Goal: Communication & Community: Answer question/provide support

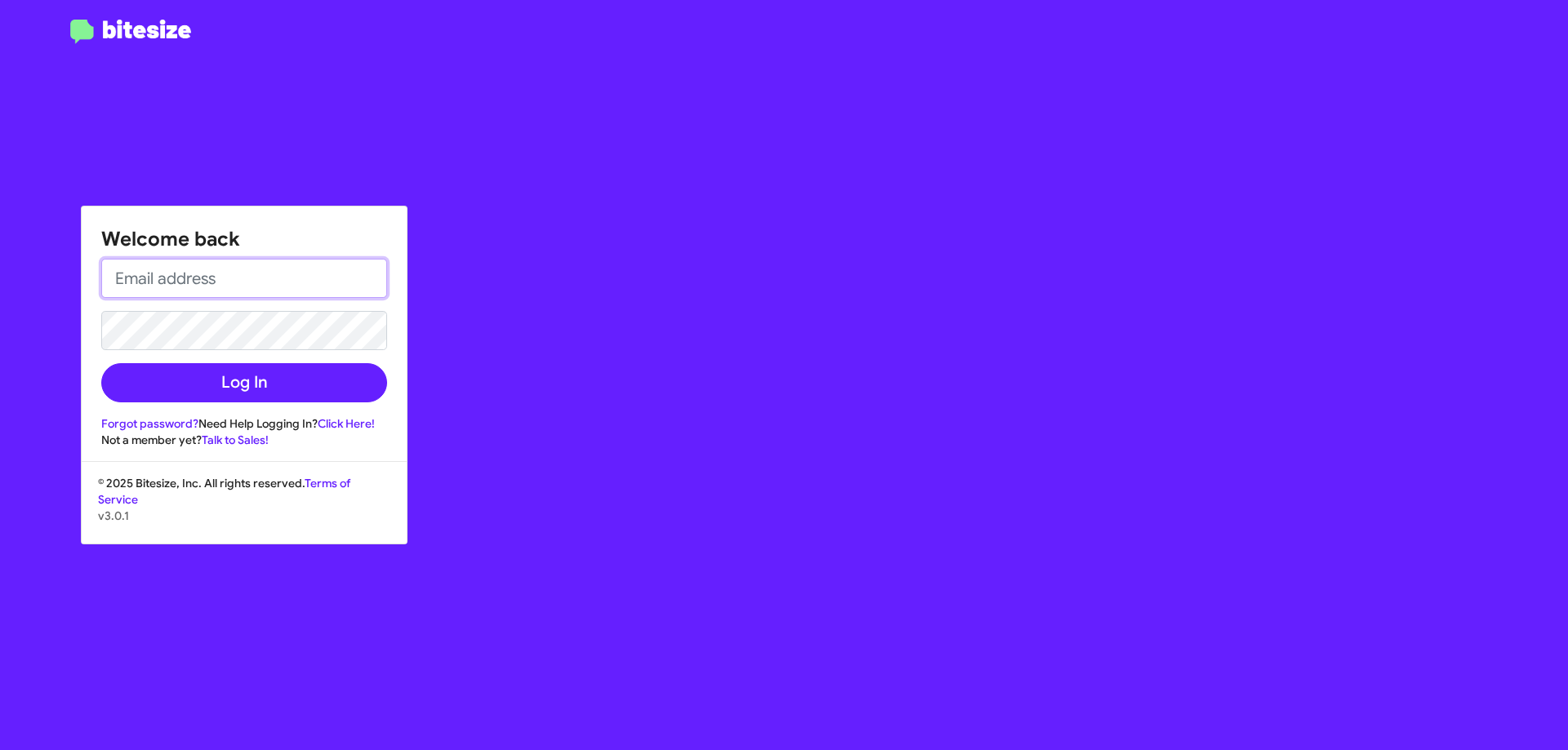
click at [243, 285] on input "email" at bounding box center [244, 278] width 286 height 40
type input "[EMAIL_ADDRESS][DOMAIN_NAME]"
click at [101, 364] on button "Log In" at bounding box center [244, 384] width 286 height 40
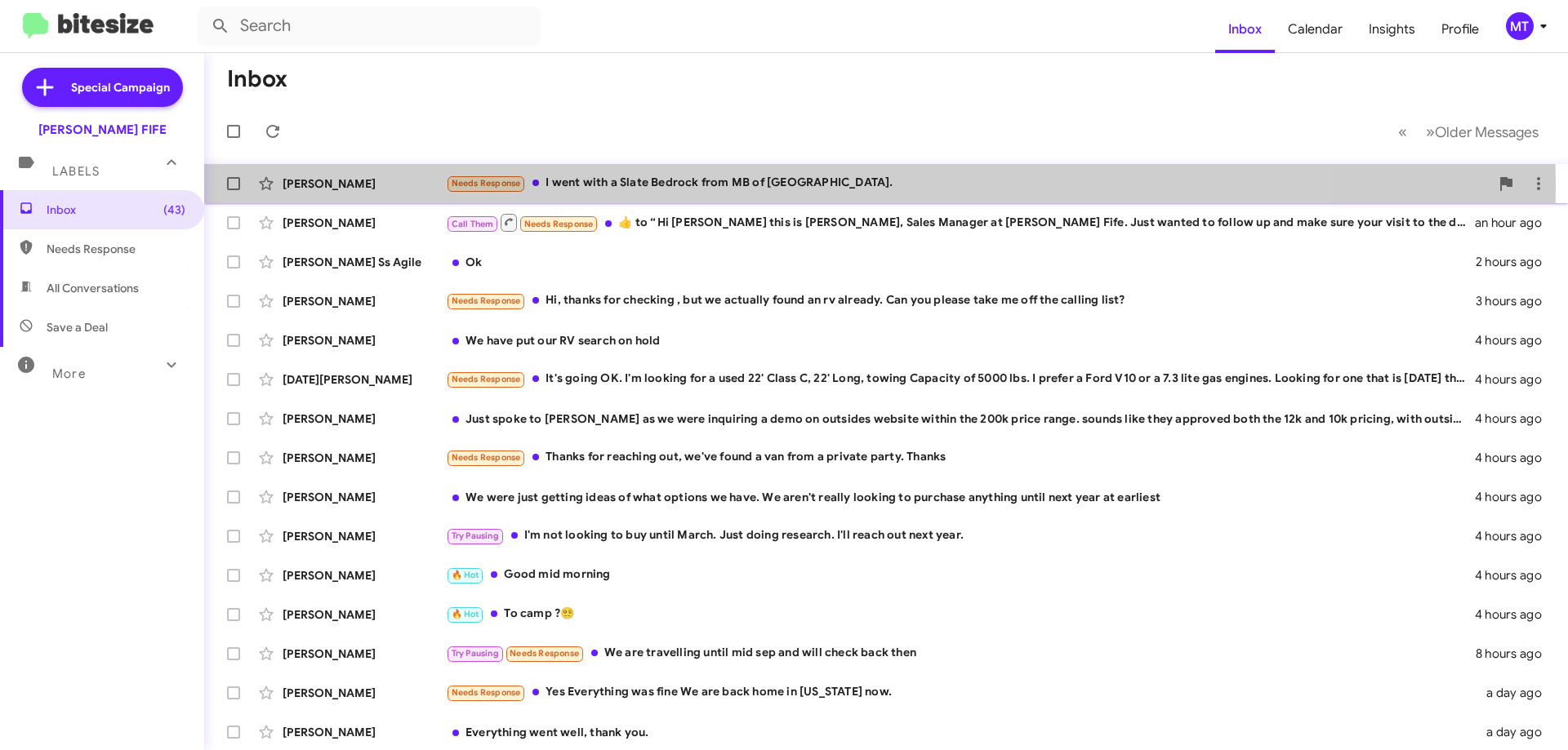
click at [718, 188] on div "Needs Response I went with a Slate Bedrock from MB of [GEOGRAPHIC_DATA]." at bounding box center [967, 183] width 1044 height 19
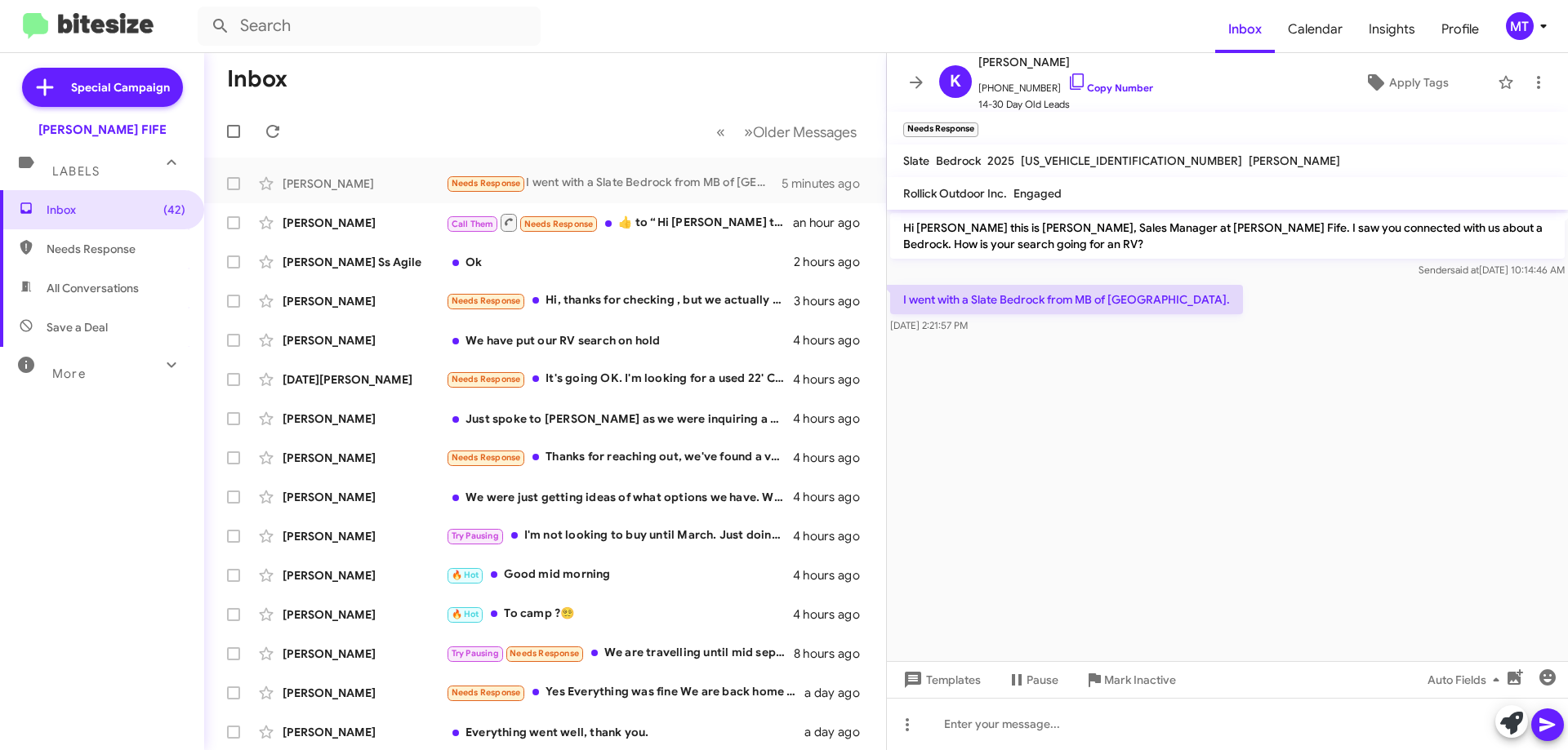
click at [1261, 318] on div "I went with a Slate Bedrock from MB of [GEOGRAPHIC_DATA]. [DATE] 2:21:57 PM" at bounding box center [1227, 310] width 681 height 56
click at [1146, 305] on p "I went with a Slate Bedrock from MB of [GEOGRAPHIC_DATA]." at bounding box center [1066, 299] width 353 height 30
click at [1178, 407] on cdk-virtual-scroll-viewport "Hi [PERSON_NAME] this is [PERSON_NAME], Sales Manager at [PERSON_NAME] Fife. I …" at bounding box center [1227, 436] width 681 height 452
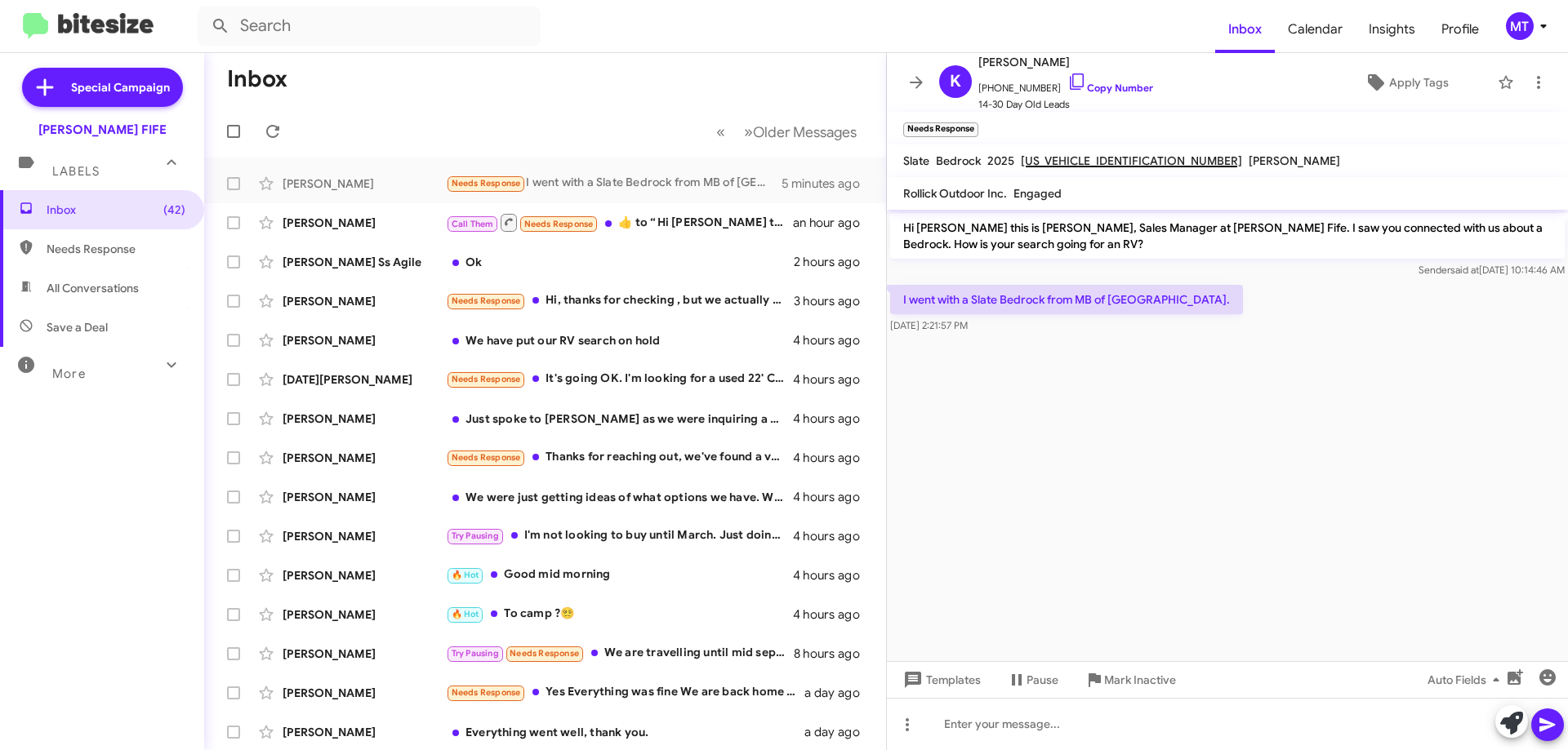
click at [1178, 407] on cdk-virtual-scroll-viewport "Hi [PERSON_NAME] this is [PERSON_NAME], Sales Manager at [PERSON_NAME] Fife. I …" at bounding box center [1227, 436] width 681 height 452
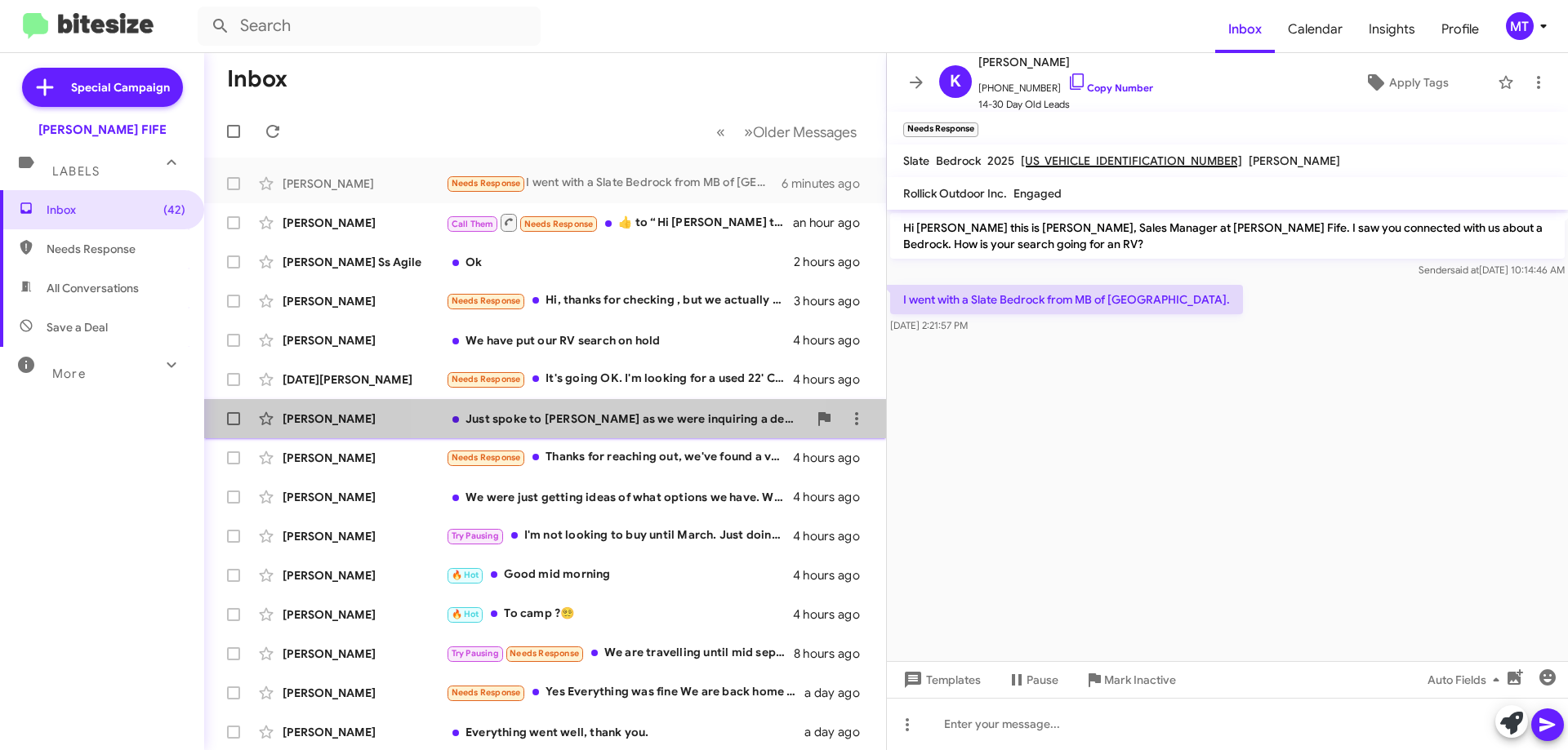
click at [641, 433] on div "[PERSON_NAME] Just spoke to [PERSON_NAME] as we were inquiring a demo on outsid…" at bounding box center [545, 419] width 656 height 32
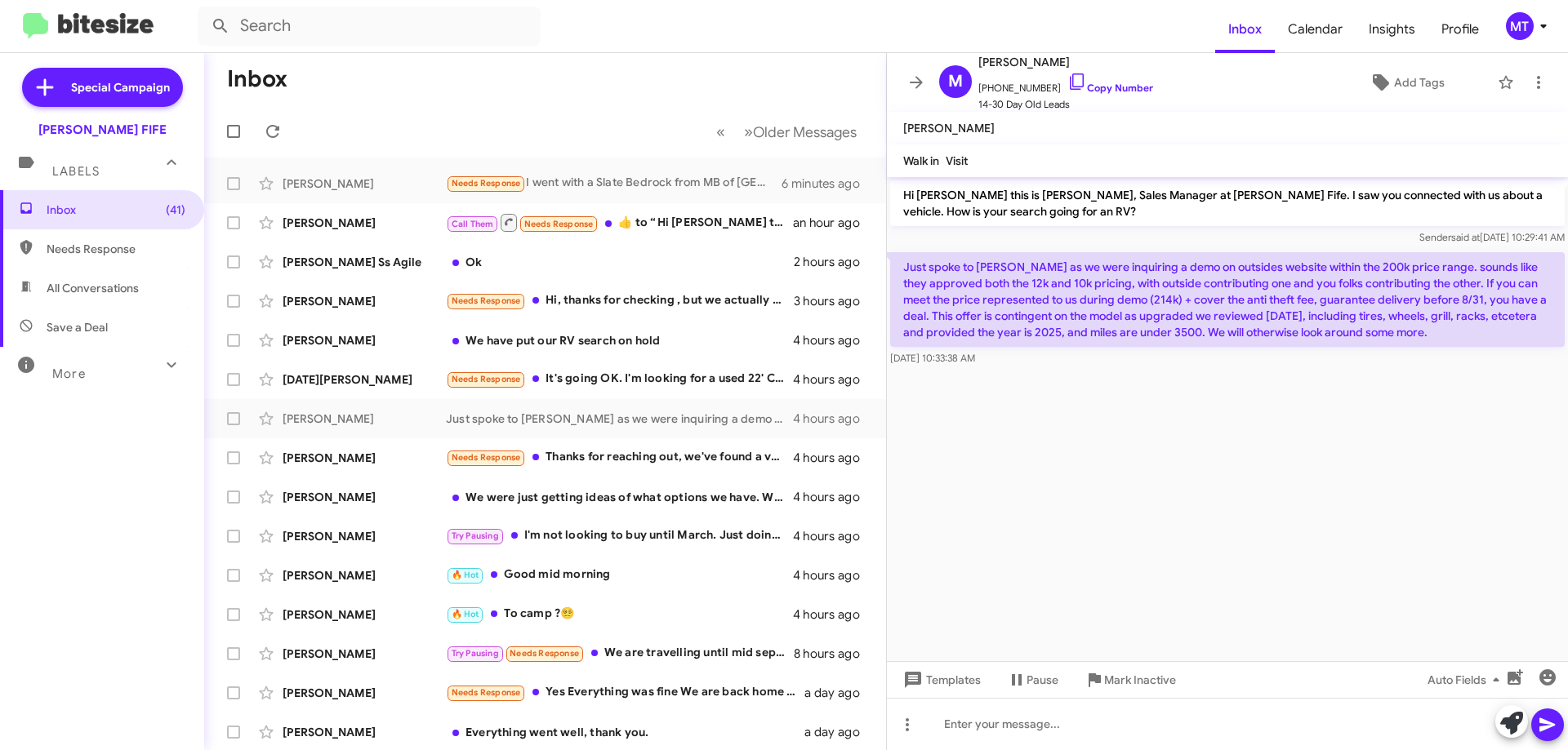
click at [1019, 286] on p "Just spoke to [PERSON_NAME] as we were inquiring a demo on outsides website wit…" at bounding box center [1227, 299] width 674 height 94
drag, startPoint x: 1004, startPoint y: 286, endPoint x: 1143, endPoint y: 282, distance: 139.1
click at [1143, 282] on p "Just spoke to [PERSON_NAME] as we were inquiring a demo on outsides website wit…" at bounding box center [1227, 299] width 674 height 94
click at [1124, 302] on p "Just spoke to [PERSON_NAME] as we were inquiring a demo on outsides website wit…" at bounding box center [1227, 299] width 674 height 94
drag, startPoint x: 1028, startPoint y: 274, endPoint x: 1176, endPoint y: 284, distance: 148.3
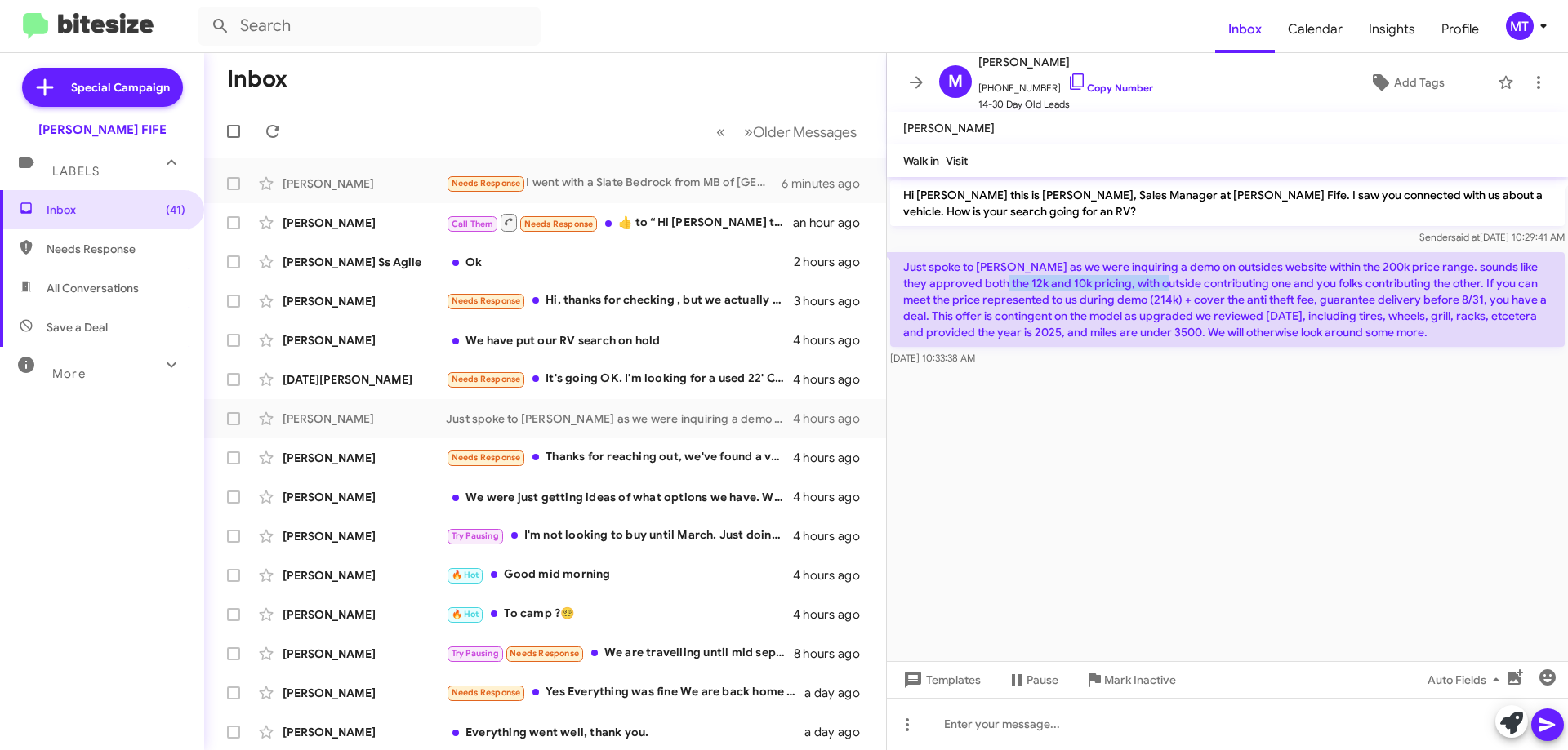
click at [1174, 283] on p "Just spoke to [PERSON_NAME] as we were inquiring a demo on outsides website wit…" at bounding box center [1227, 299] width 674 height 94
click at [1273, 293] on p "Just spoke to [PERSON_NAME] as we were inquiring a demo on outsides website wit…" at bounding box center [1227, 299] width 674 height 94
click at [1276, 292] on p "Just spoke to [PERSON_NAME] as we were inquiring a demo on outsides website wit…" at bounding box center [1227, 299] width 674 height 94
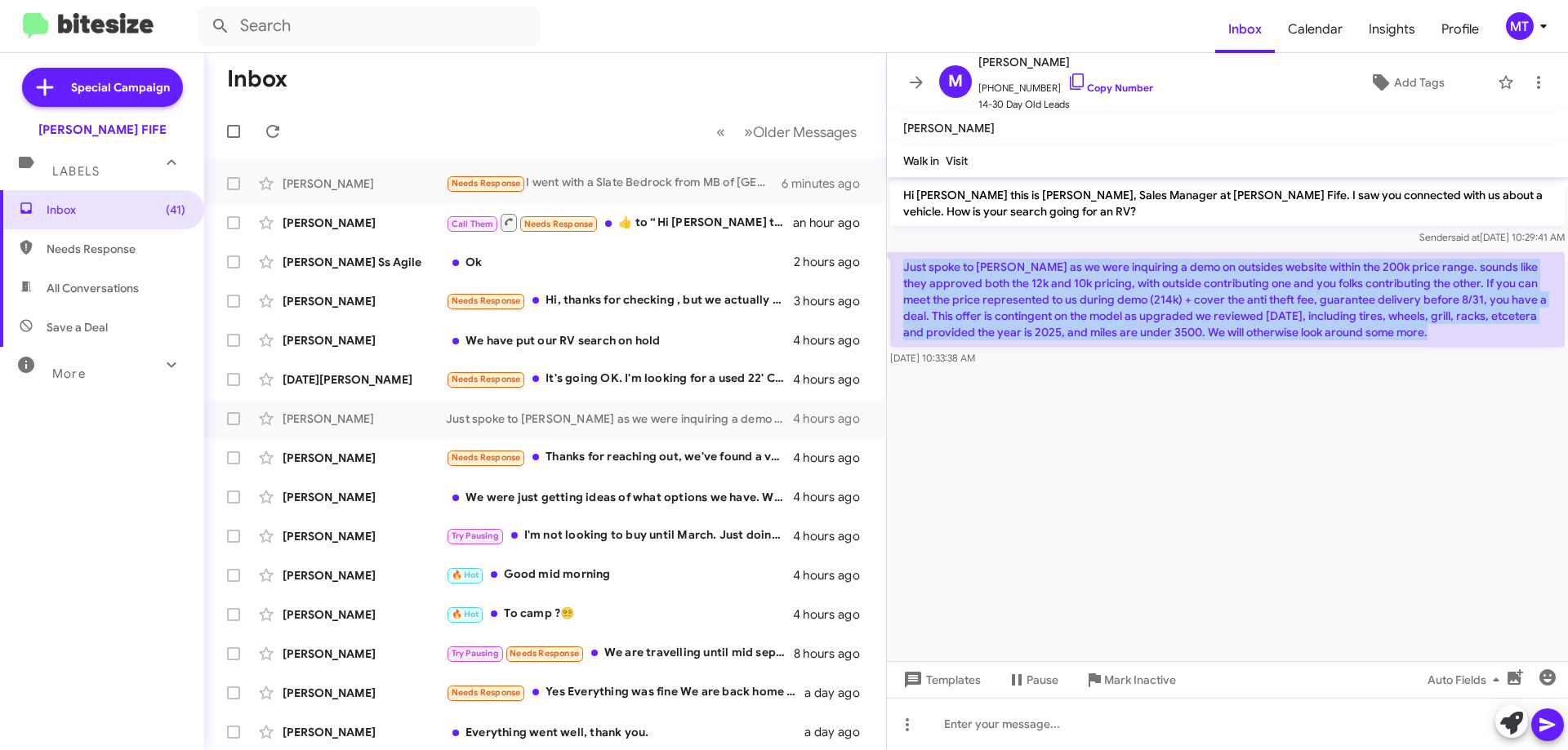
click at [1276, 292] on p "Just spoke to [PERSON_NAME] as we were inquiring a demo on outsides website wit…" at bounding box center [1227, 299] width 674 height 94
click at [1276, 291] on p "Just spoke to [PERSON_NAME] as we were inquiring a demo on outsides website wit…" at bounding box center [1227, 299] width 674 height 94
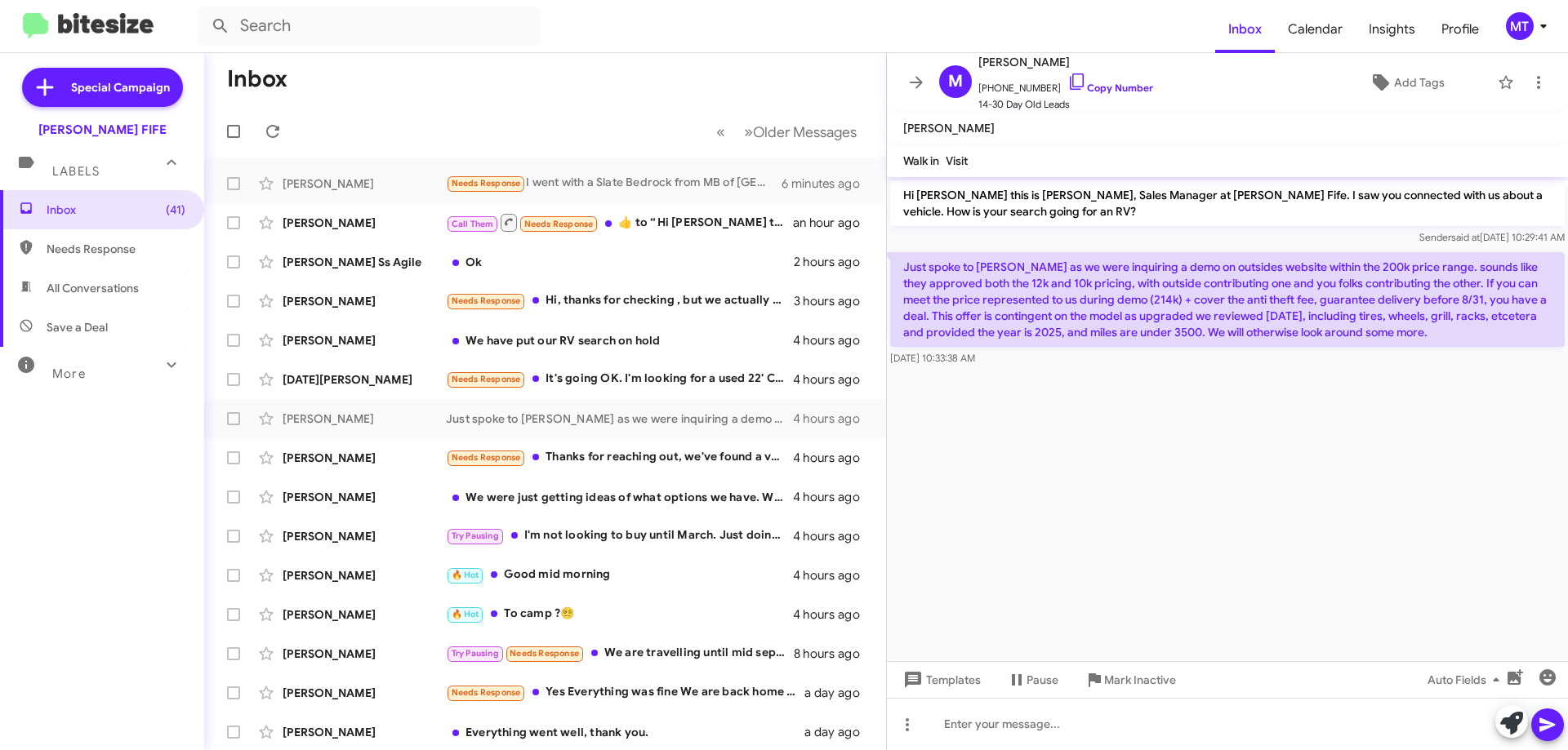
click at [1276, 291] on p "Just spoke to [PERSON_NAME] as we were inquiring a demo on outsides website wit…" at bounding box center [1227, 299] width 674 height 94
click at [88, 202] on span "Inbox (41)" at bounding box center [116, 210] width 139 height 16
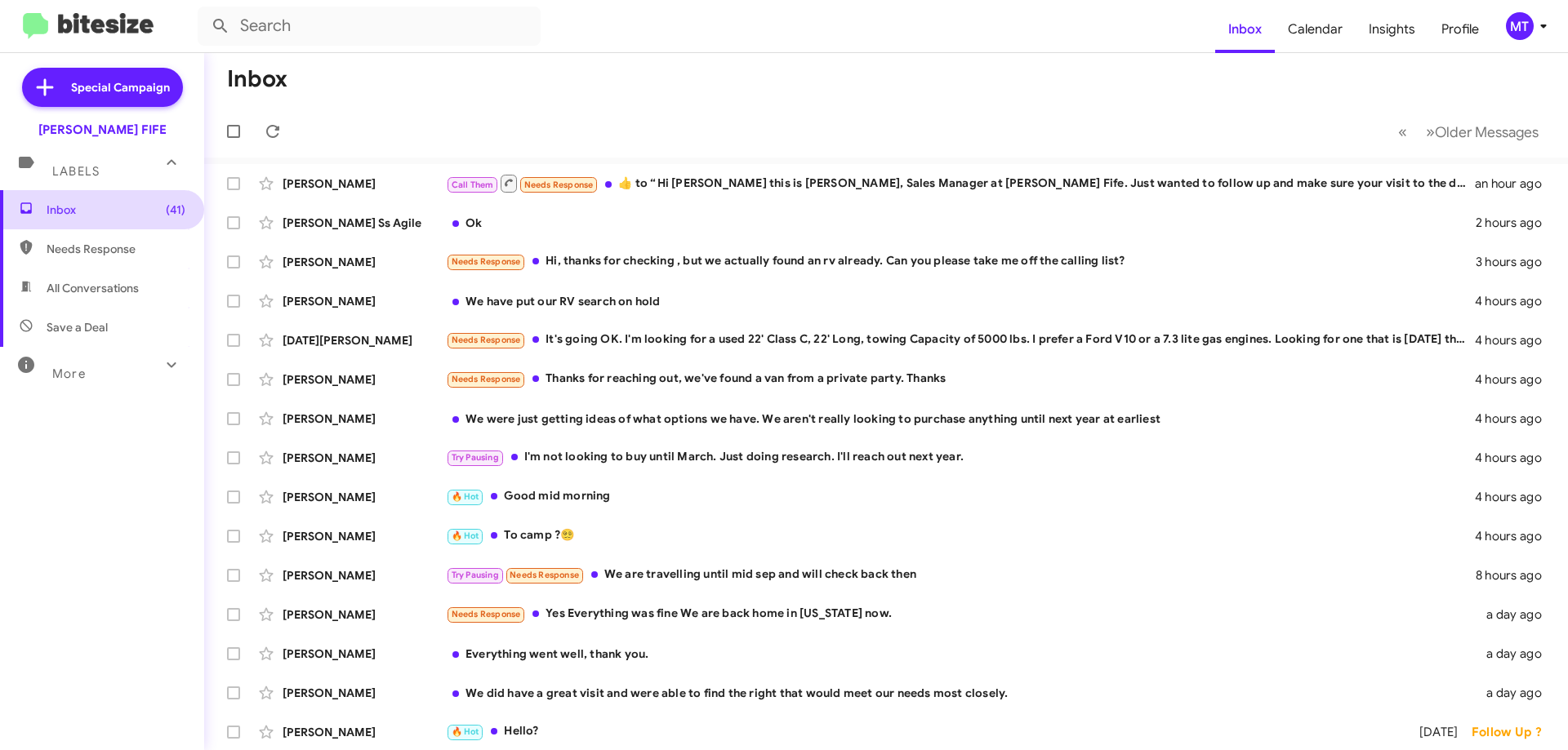
click at [99, 216] on span "Inbox (41)" at bounding box center [116, 210] width 139 height 16
click at [86, 258] on span "Needs Response" at bounding box center [101, 249] width 204 height 40
type input "in:needs-response"
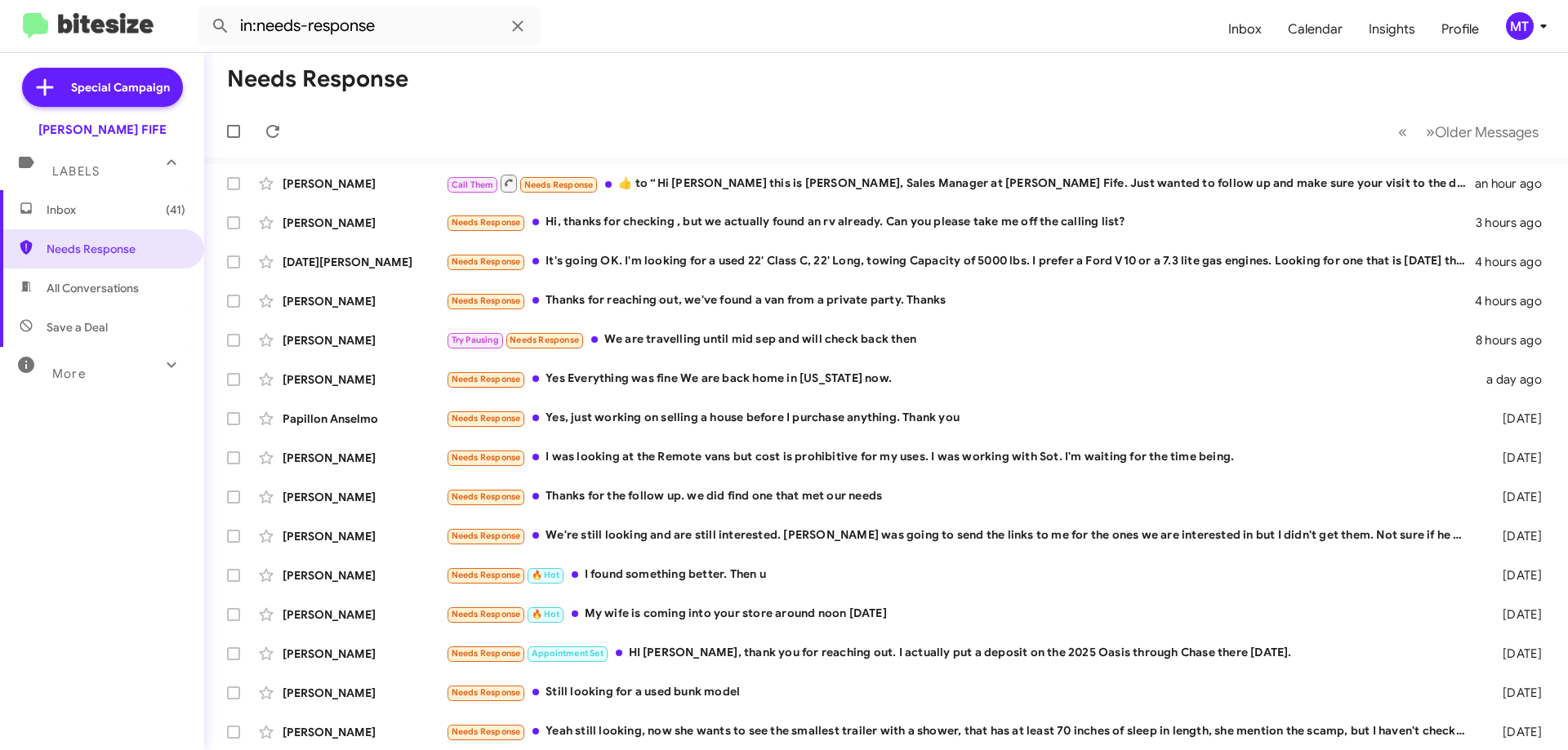
click at [76, 218] on span "Inbox (41)" at bounding box center [101, 210] width 204 height 40
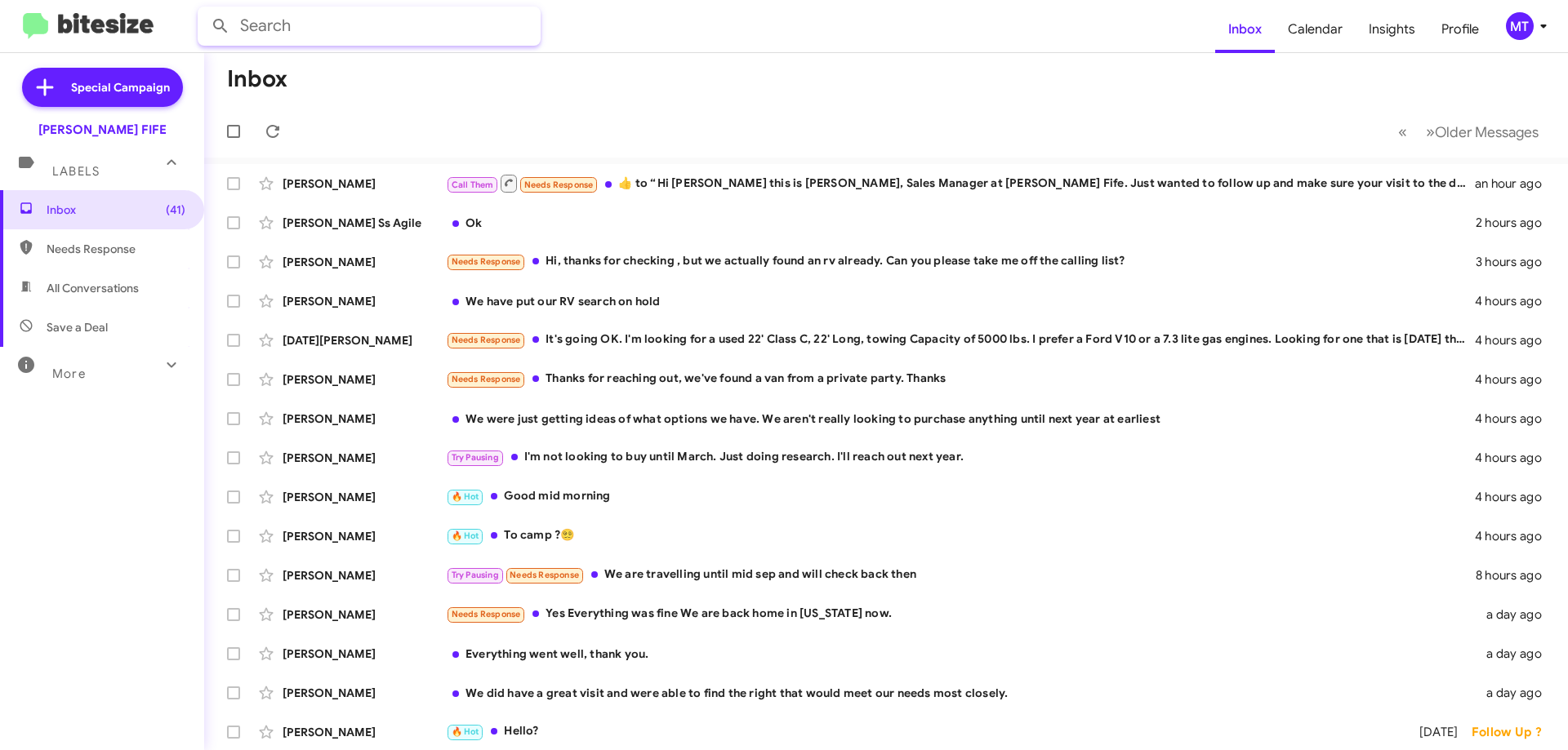
click at [391, 33] on input "text" at bounding box center [369, 26] width 343 height 40
type input "[PERSON_NAME]"
click at [204, 10] on button at bounding box center [220, 26] width 32 height 32
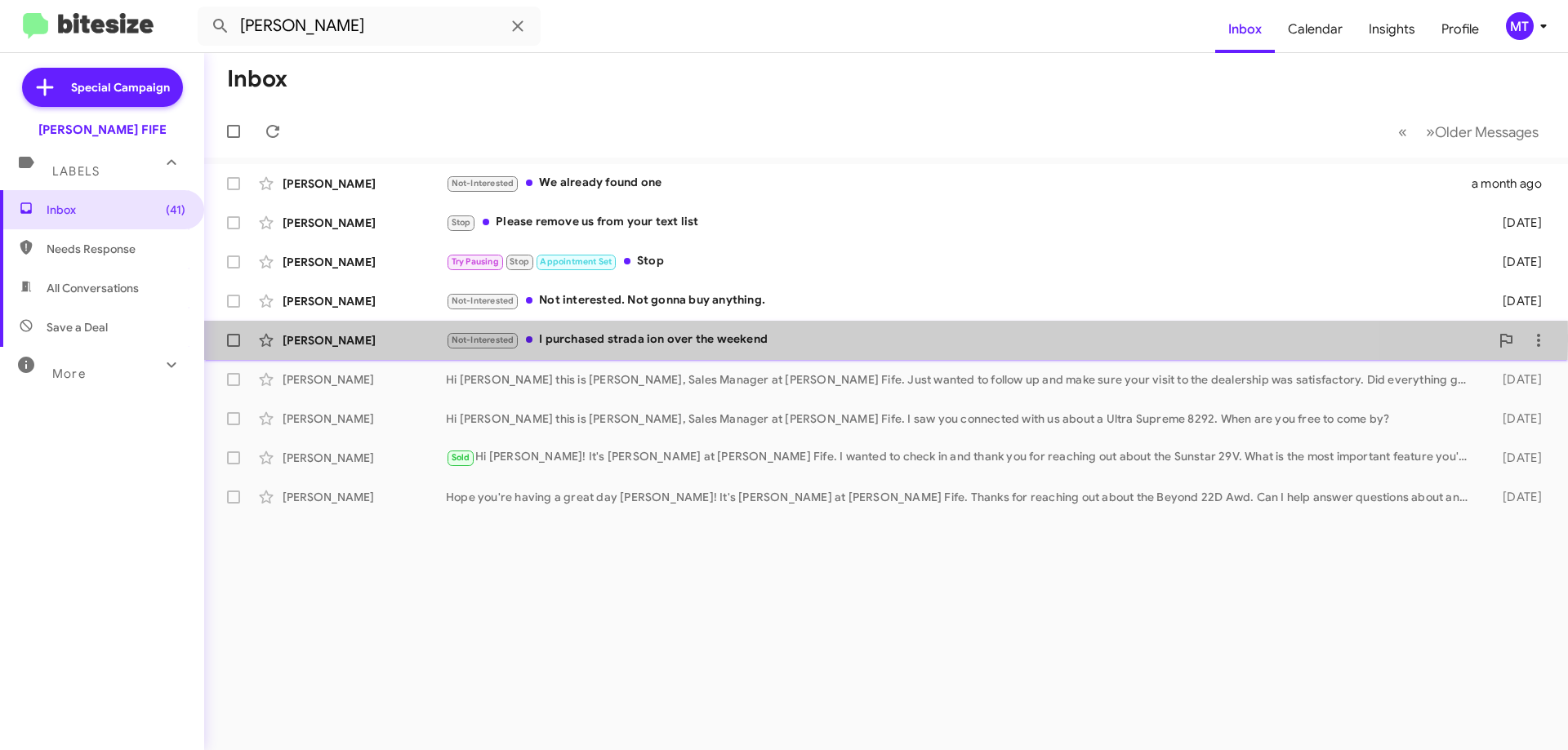
click at [332, 336] on div "[PERSON_NAME]" at bounding box center [365, 340] width 163 height 16
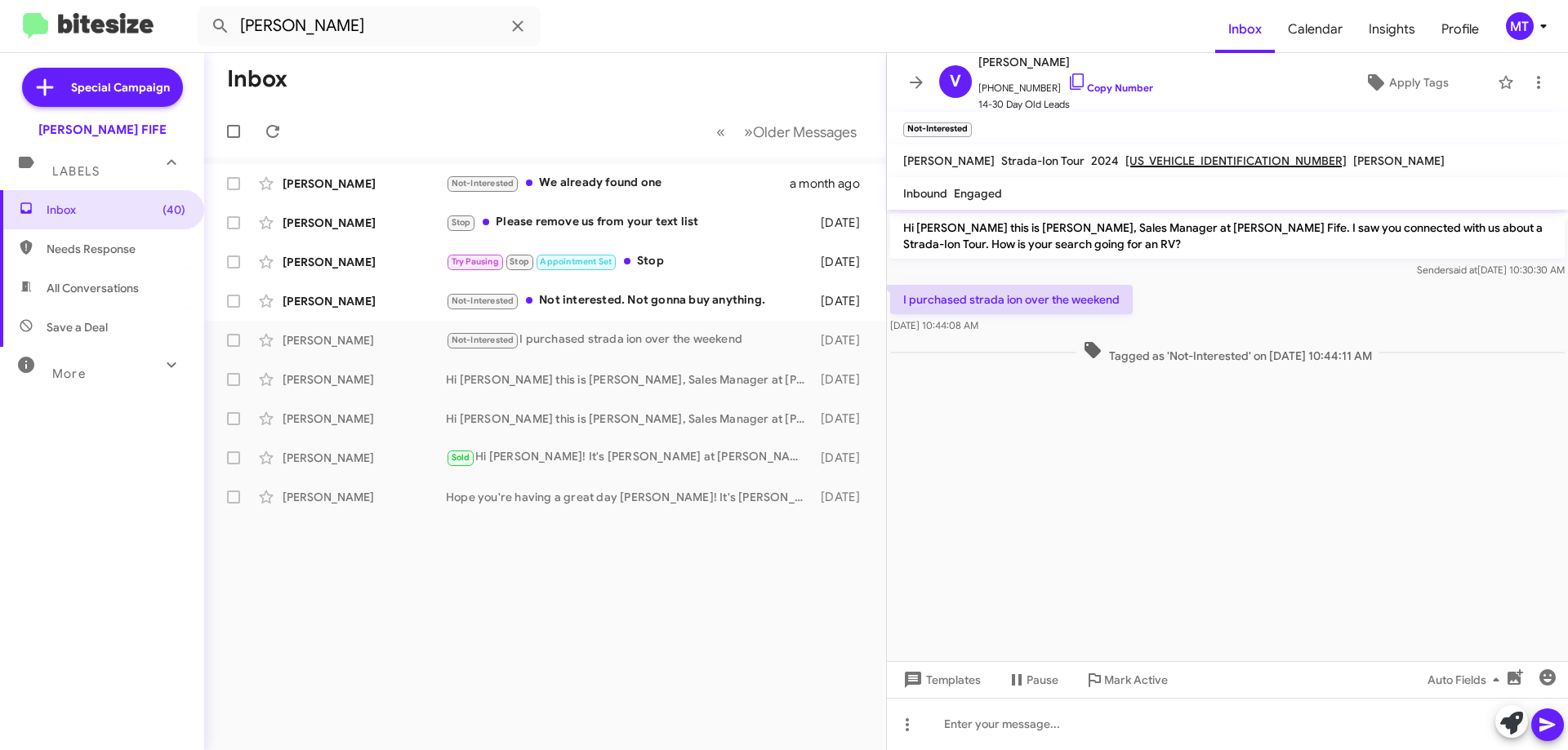
drag, startPoint x: 1272, startPoint y: 529, endPoint x: 1241, endPoint y: 511, distance: 35.8
click at [1271, 529] on cdk-virtual-scroll-viewport "Hi [PERSON_NAME] this is [PERSON_NAME], Sales Manager at [PERSON_NAME] Fife. I …" at bounding box center [1227, 436] width 681 height 452
click at [1244, 507] on cdk-virtual-scroll-viewport "Hi [PERSON_NAME] this is [PERSON_NAME], Sales Manager at [PERSON_NAME] Fife. I …" at bounding box center [1227, 436] width 681 height 452
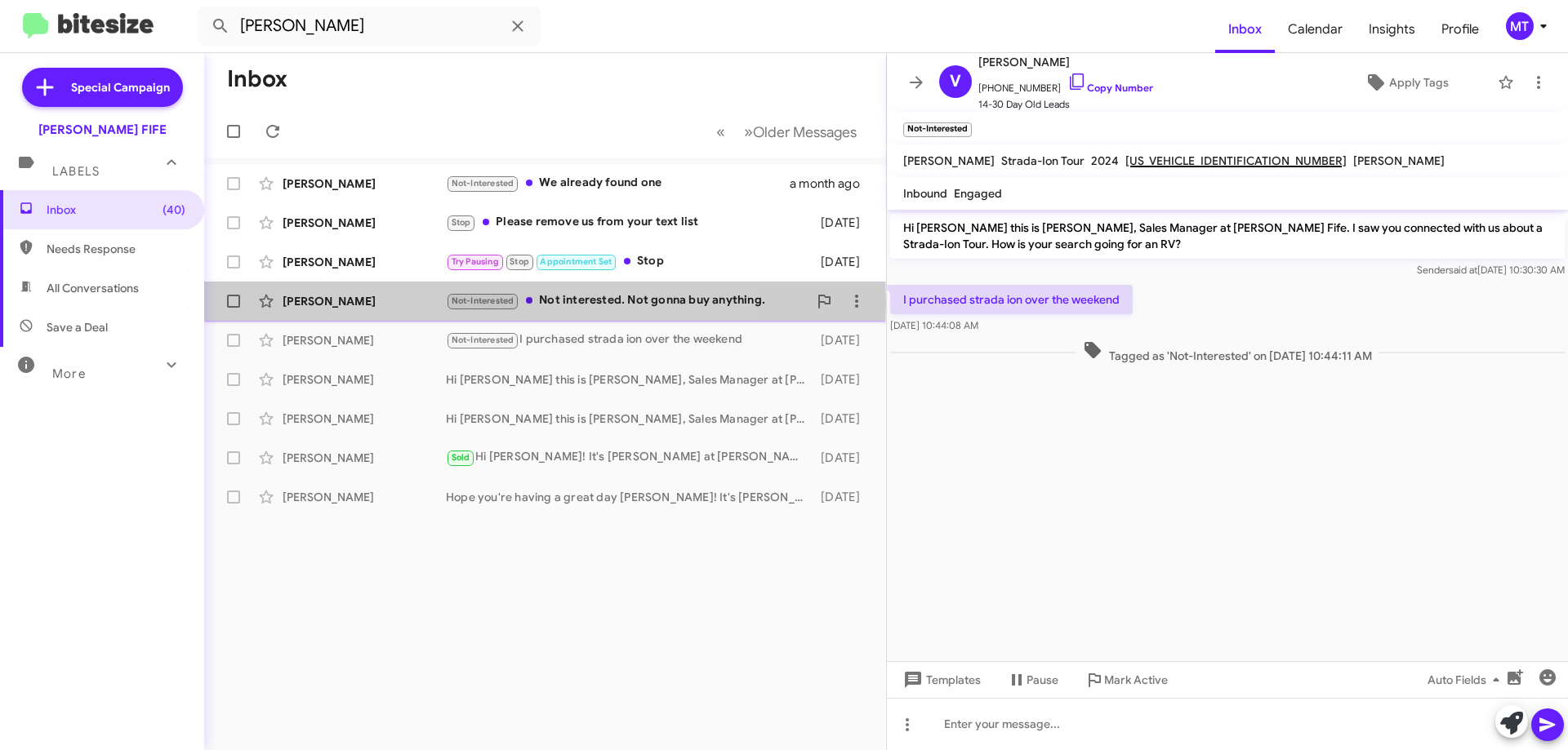
click at [303, 301] on div "[PERSON_NAME]" at bounding box center [365, 301] width 163 height 16
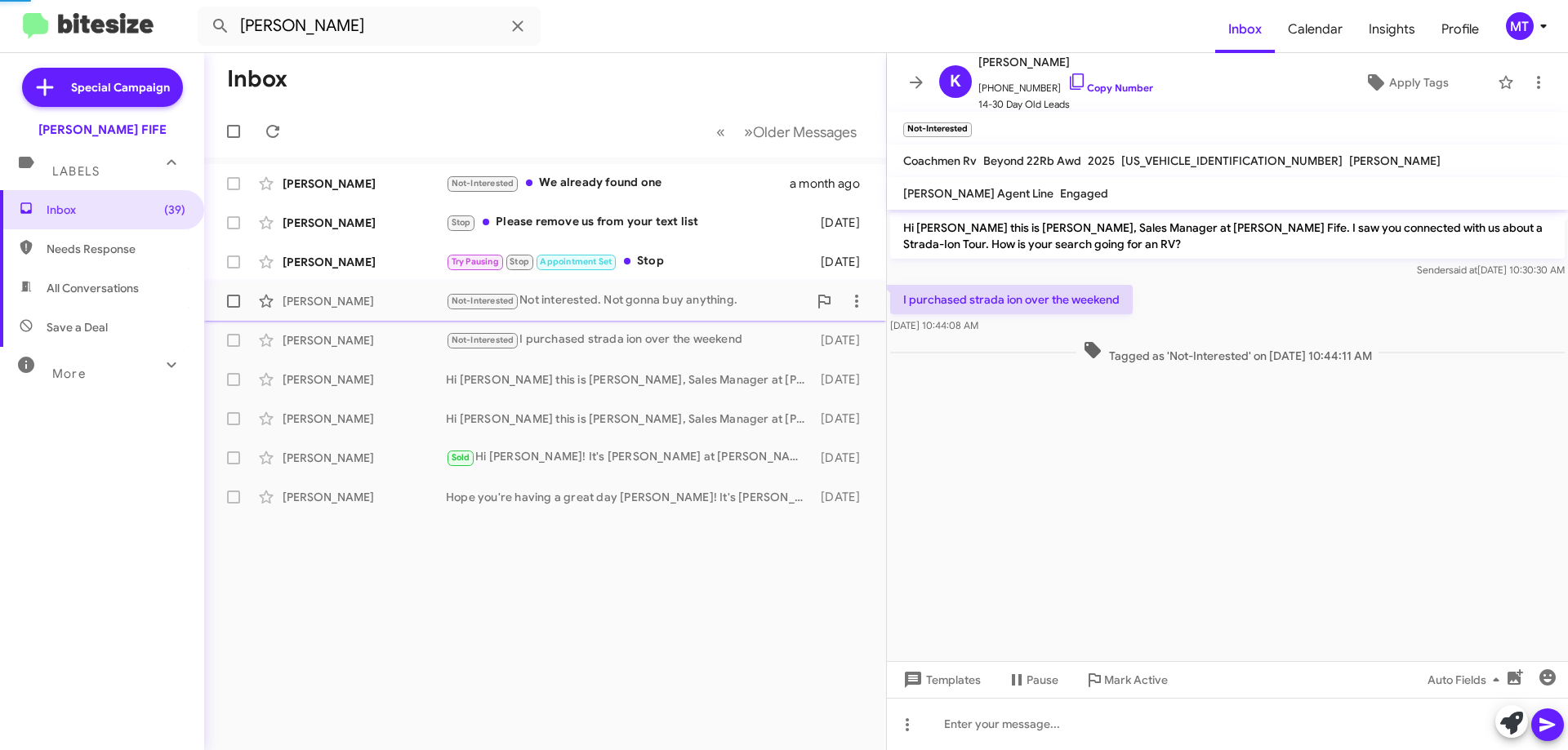
scroll to position [326, 0]
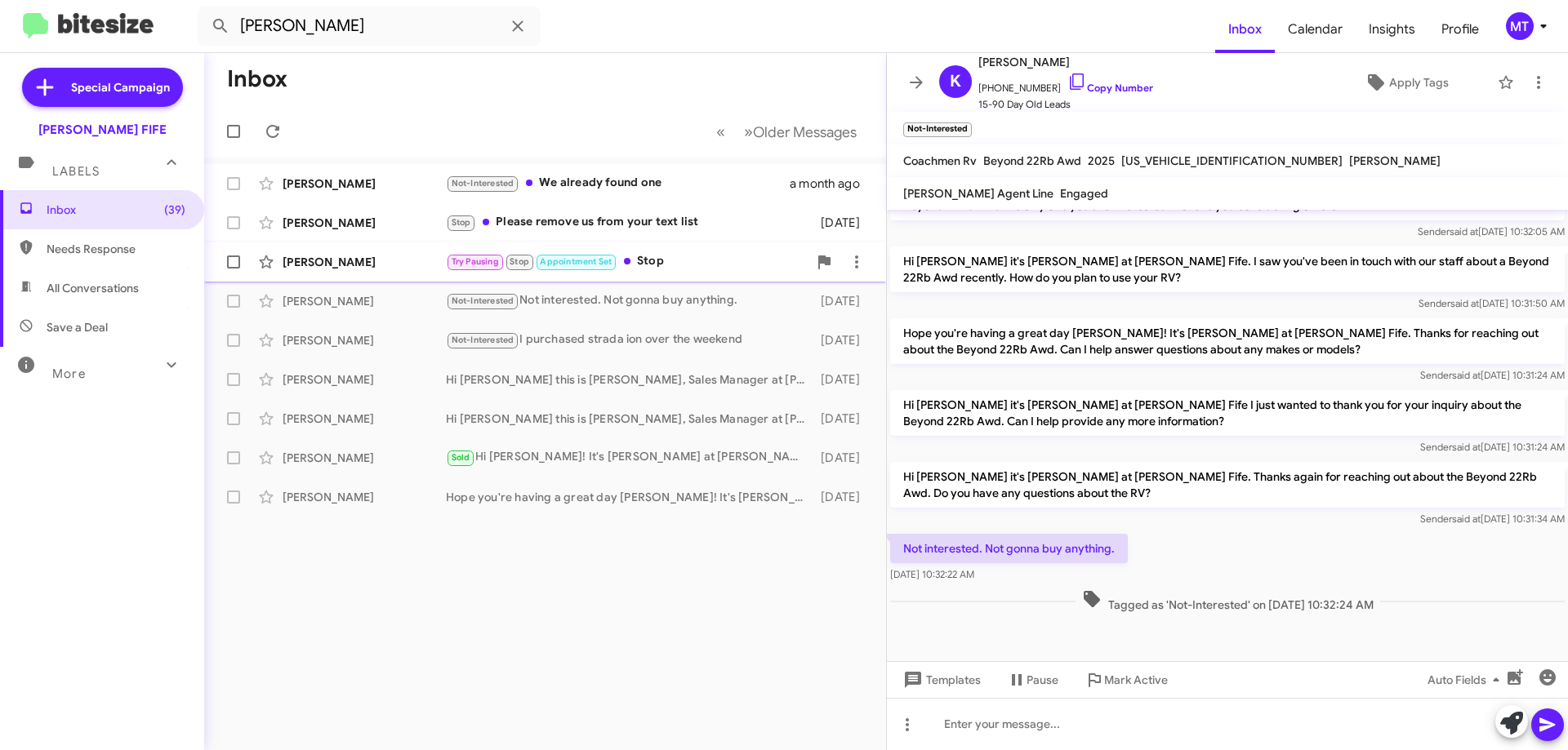
click at [324, 262] on div "[PERSON_NAME]" at bounding box center [365, 262] width 163 height 16
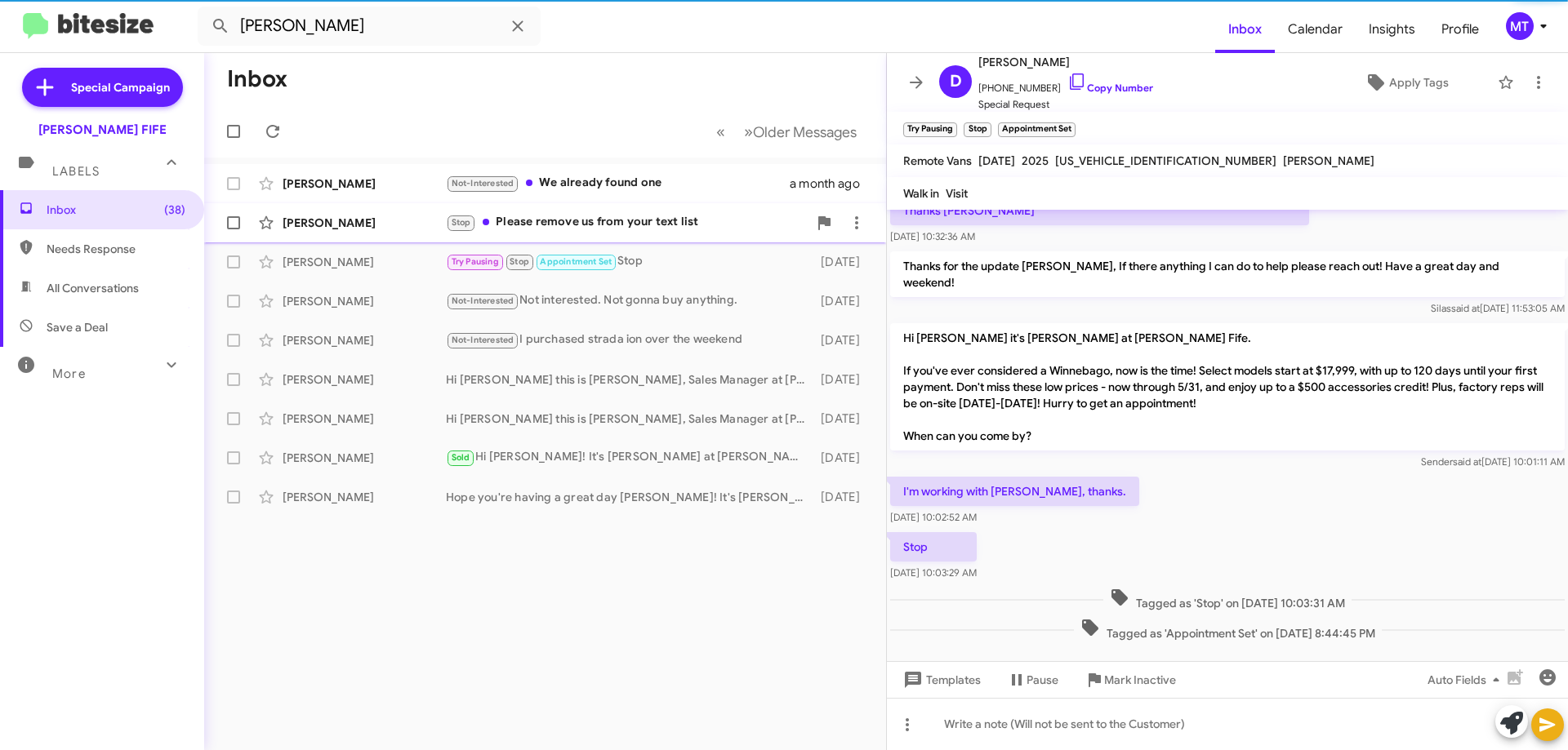
click at [342, 228] on div "[PERSON_NAME]" at bounding box center [365, 223] width 163 height 16
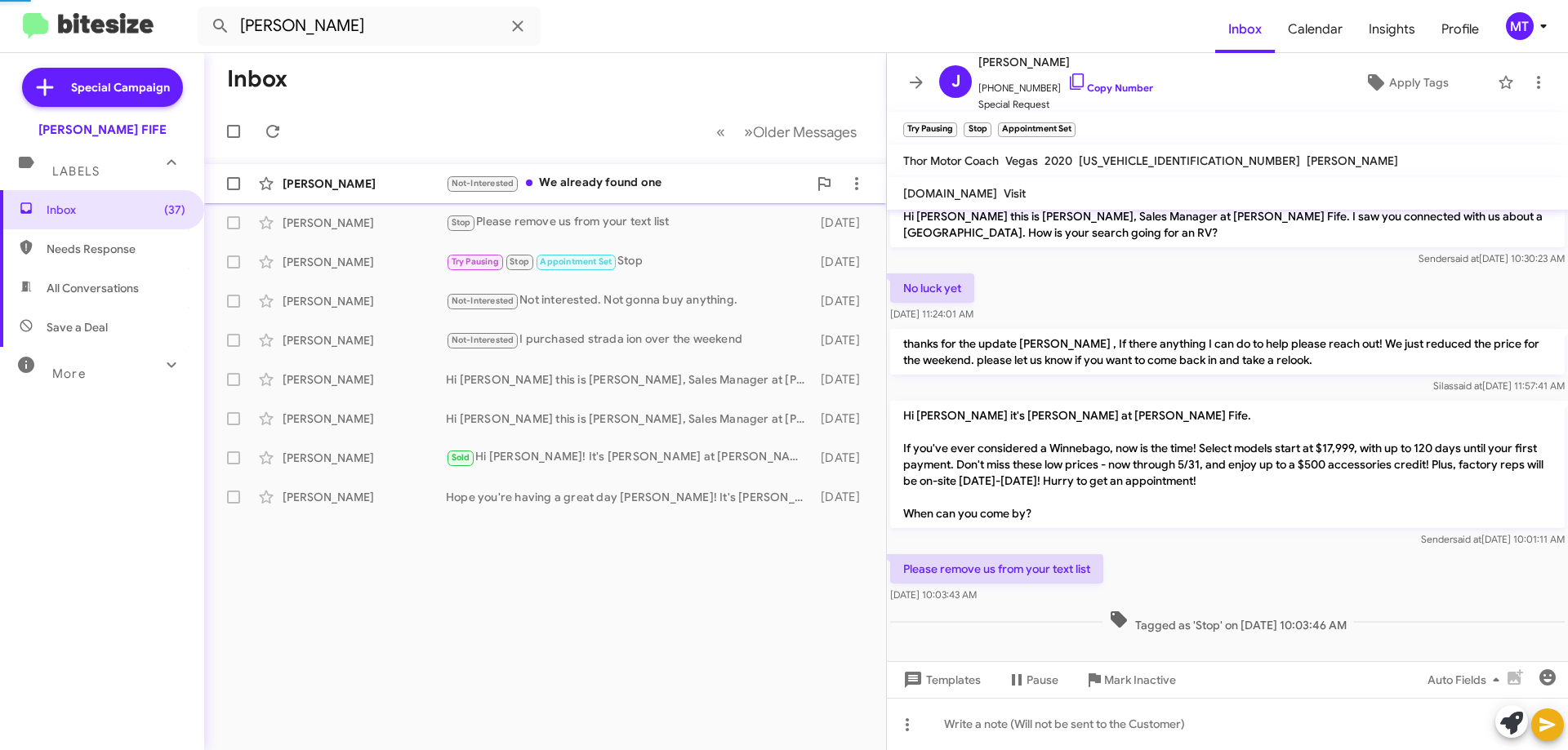
scroll to position [12, 0]
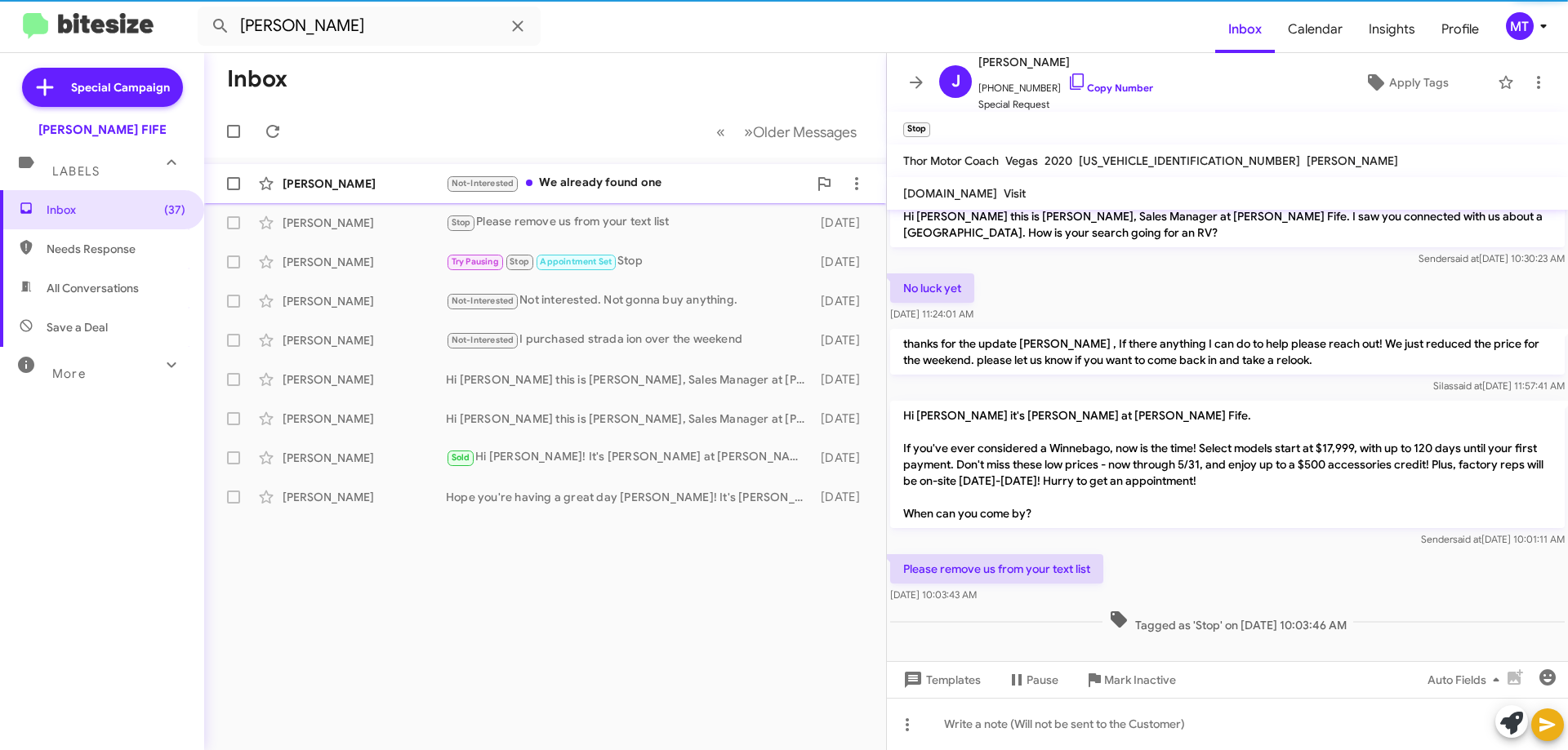
click at [333, 187] on div "[PERSON_NAME]" at bounding box center [365, 183] width 163 height 16
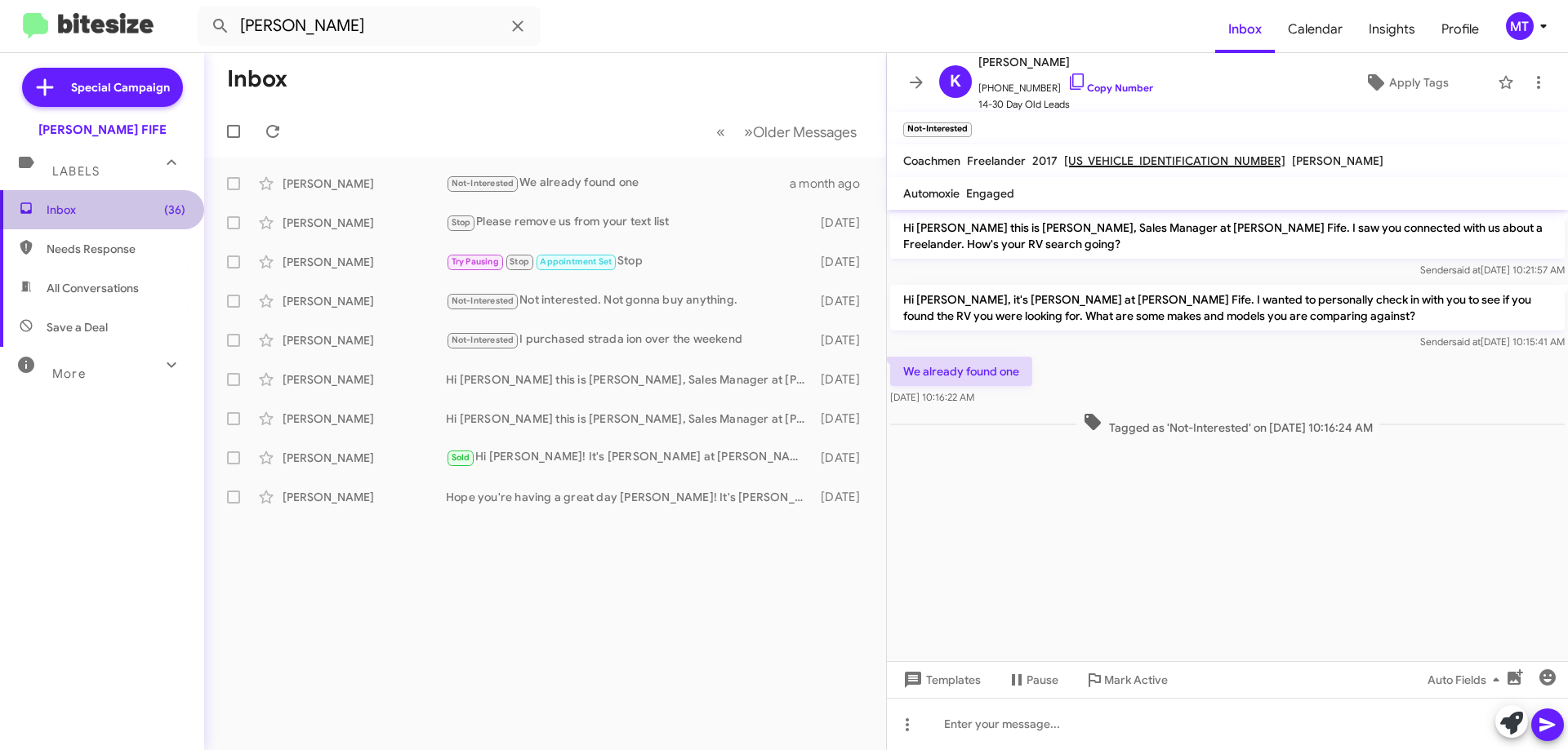
click at [112, 211] on span "Inbox (36)" at bounding box center [116, 210] width 139 height 16
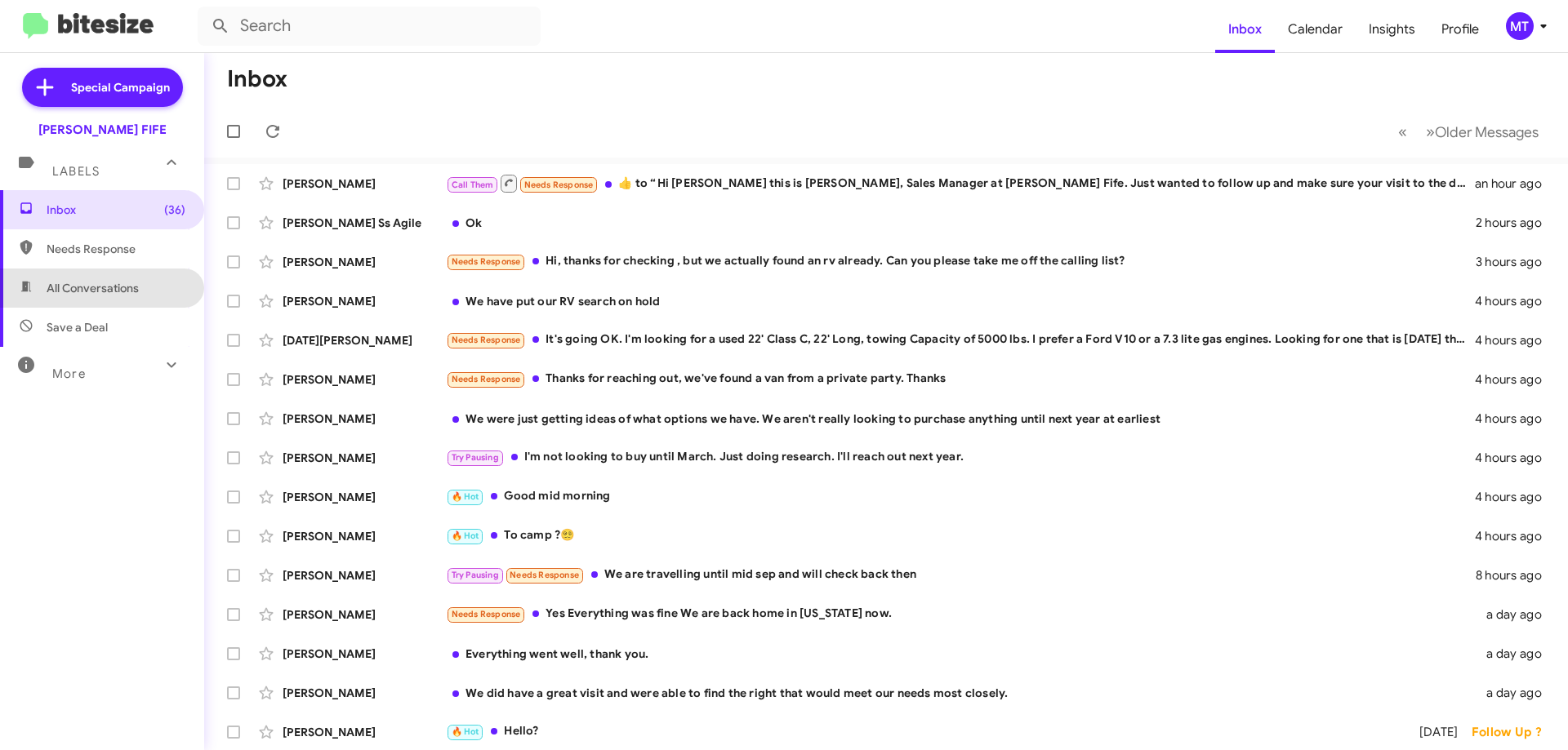
click at [112, 292] on span "All Conversations" at bounding box center [92, 288] width 92 height 16
type input "in:all-conversations"
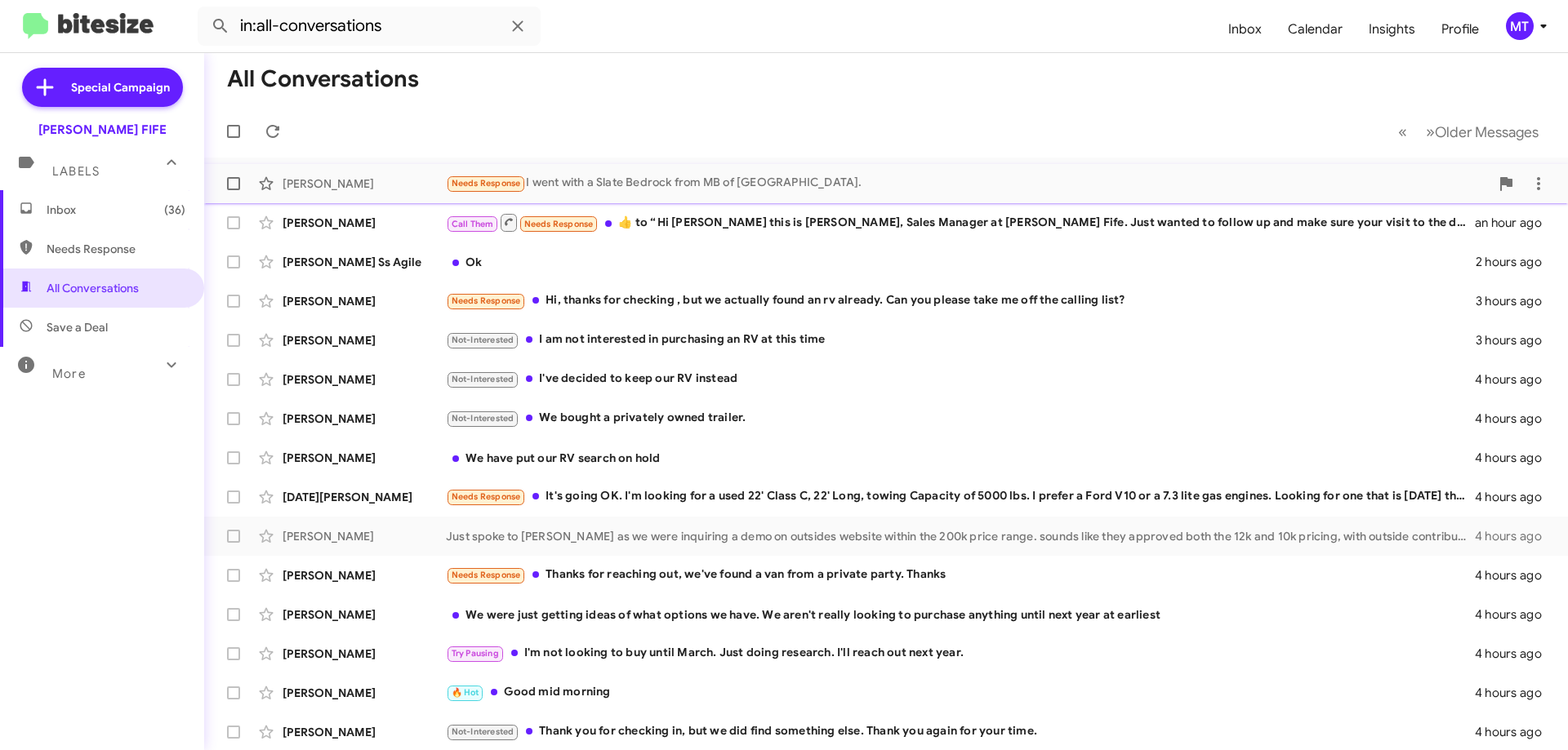
click at [322, 186] on div "[PERSON_NAME]" at bounding box center [365, 183] width 163 height 16
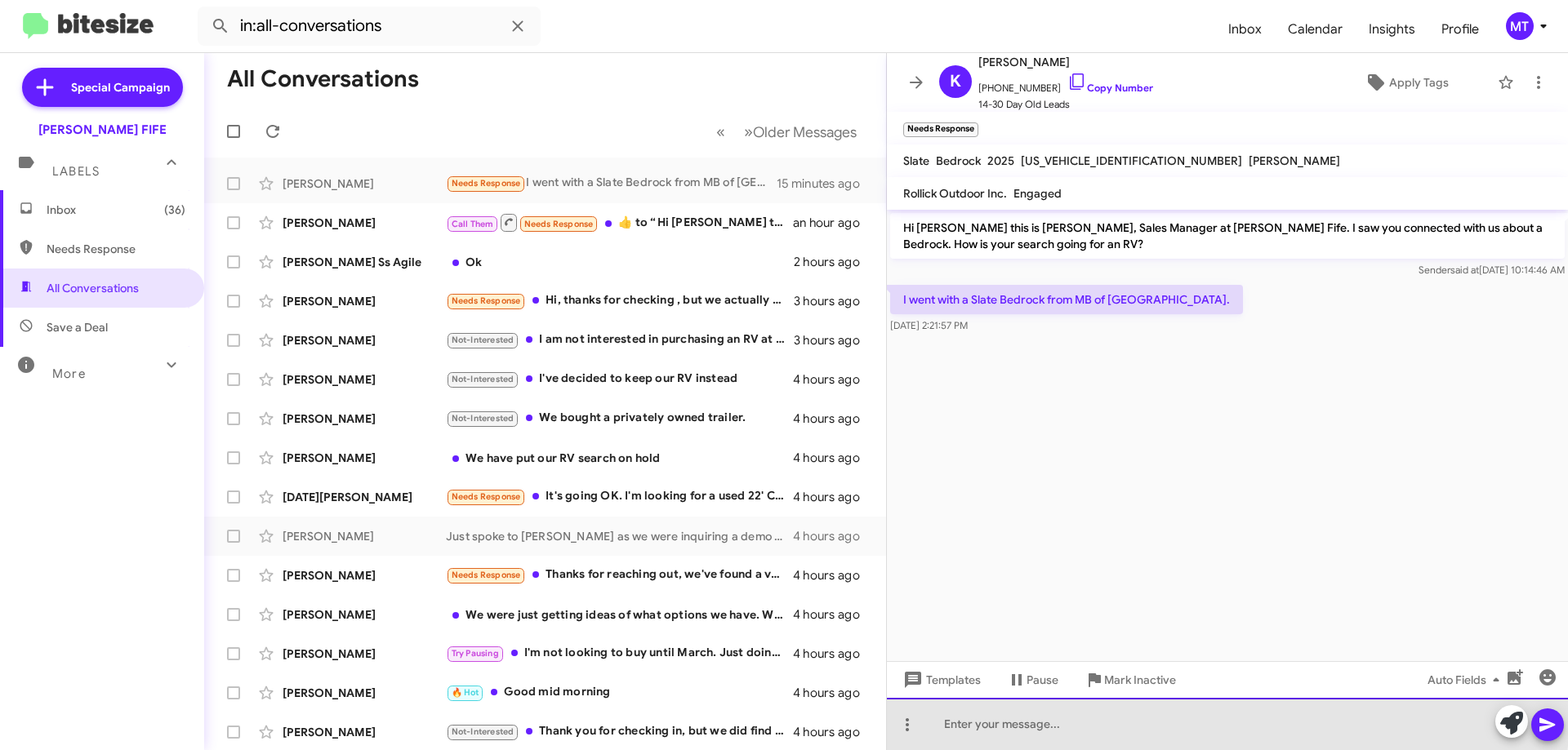
click at [1086, 719] on div at bounding box center [1227, 724] width 681 height 52
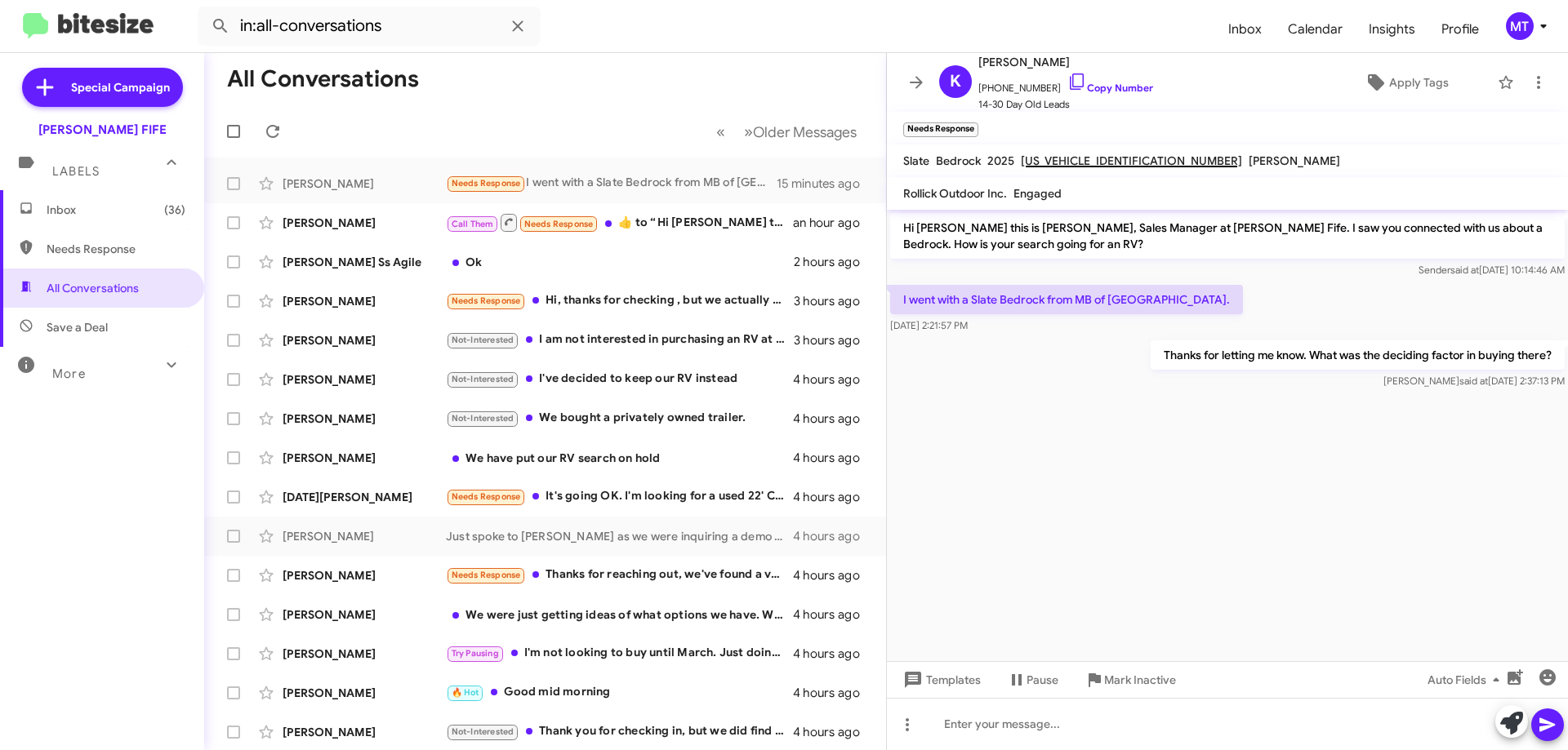
click at [46, 213] on span "Inbox (36)" at bounding box center [101, 210] width 204 height 40
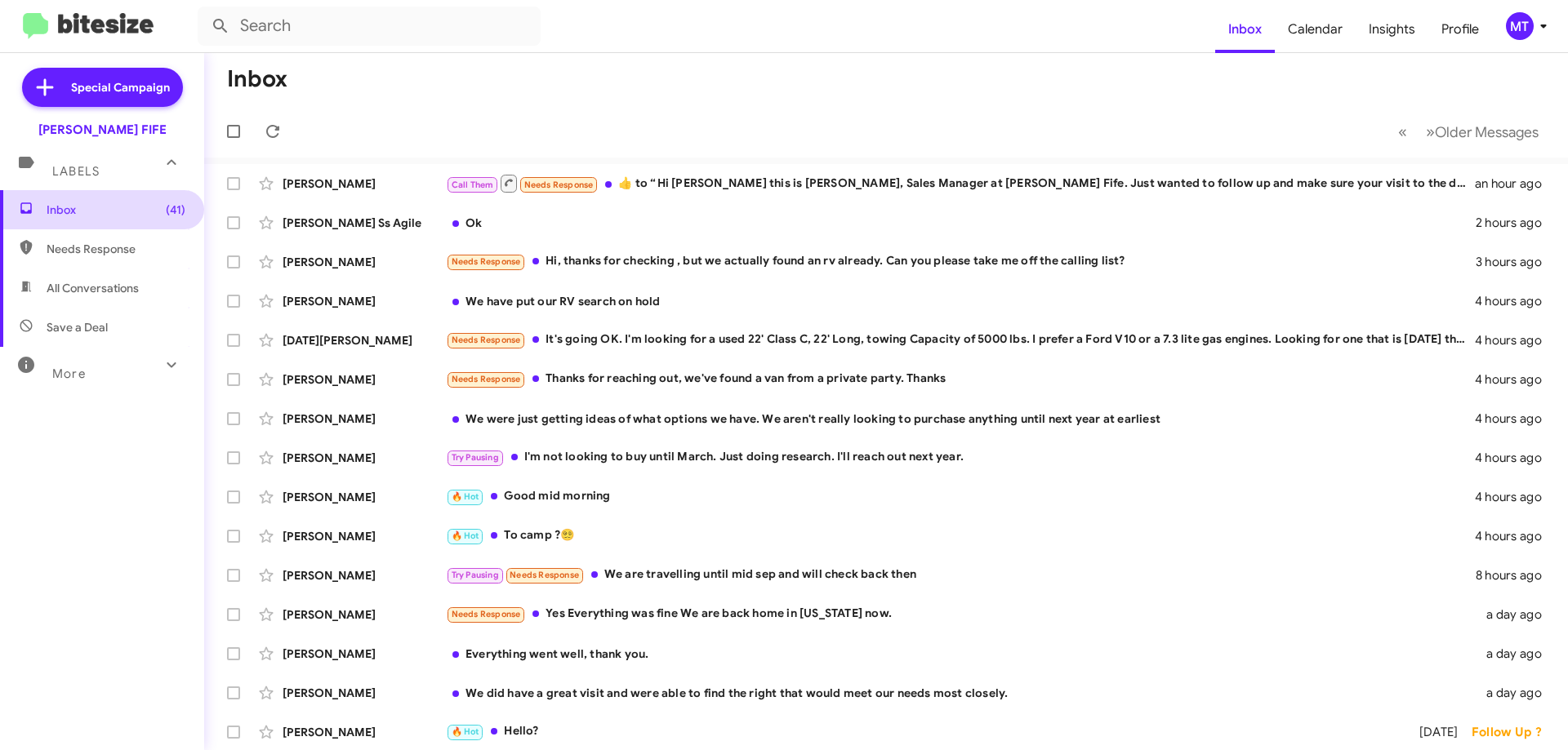
click at [82, 207] on span "Inbox (41)" at bounding box center [116, 210] width 139 height 16
click at [86, 207] on span "Inbox (41)" at bounding box center [116, 210] width 139 height 16
click at [86, 238] on span "Needs Response" at bounding box center [101, 249] width 204 height 40
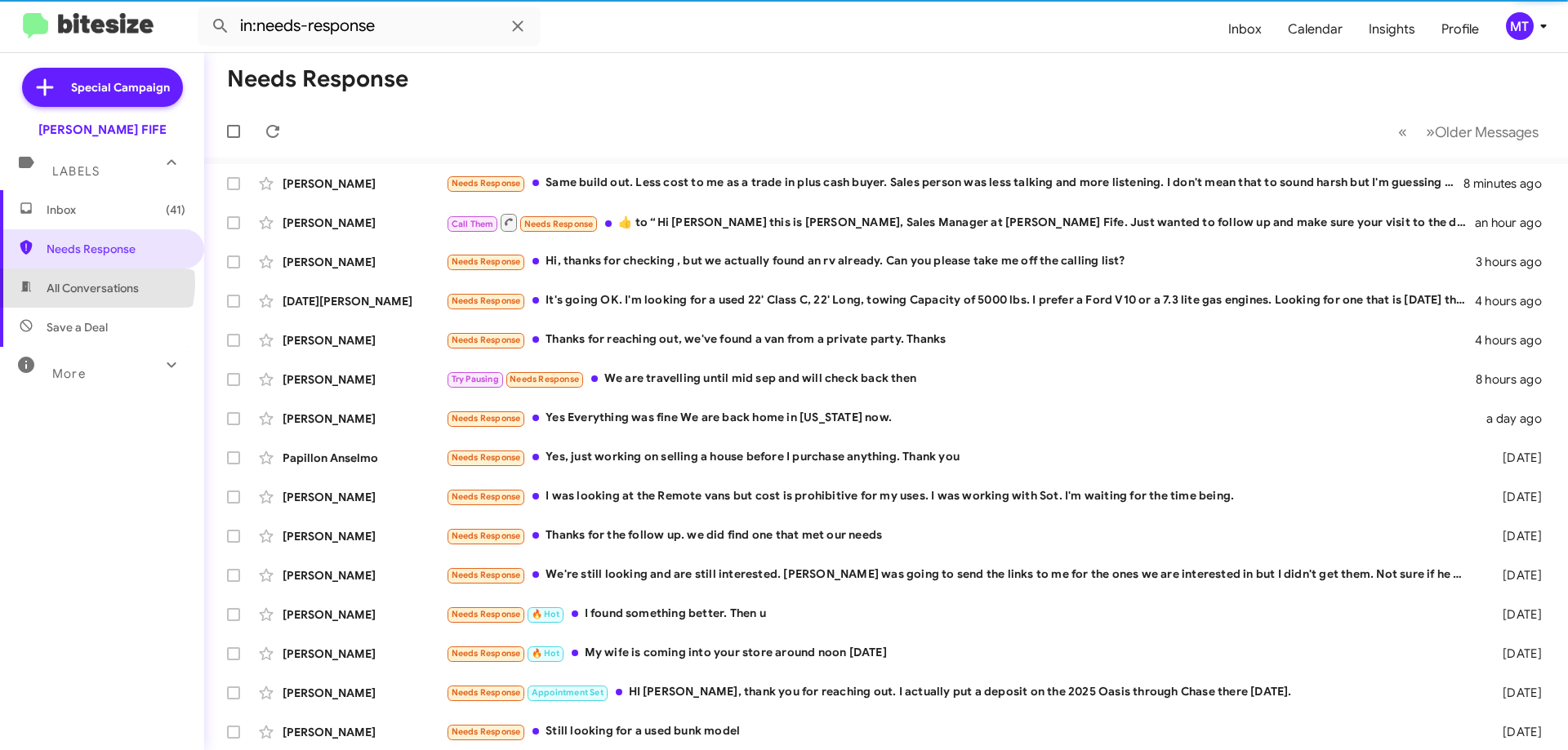
click at [94, 283] on span "All Conversations" at bounding box center [92, 288] width 92 height 16
type input "in:all-conversations"
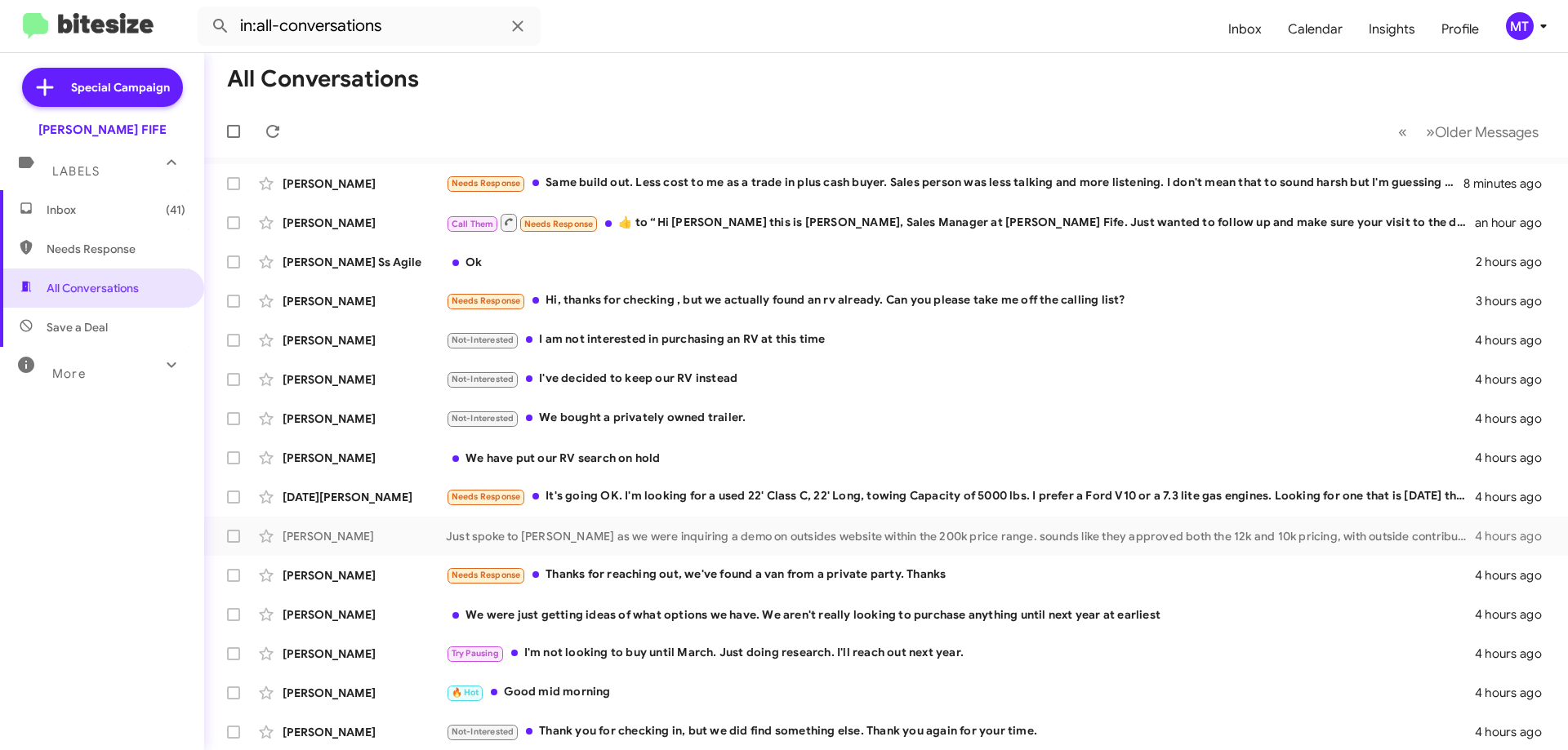
click at [65, 211] on span "Inbox (41)" at bounding box center [116, 210] width 139 height 16
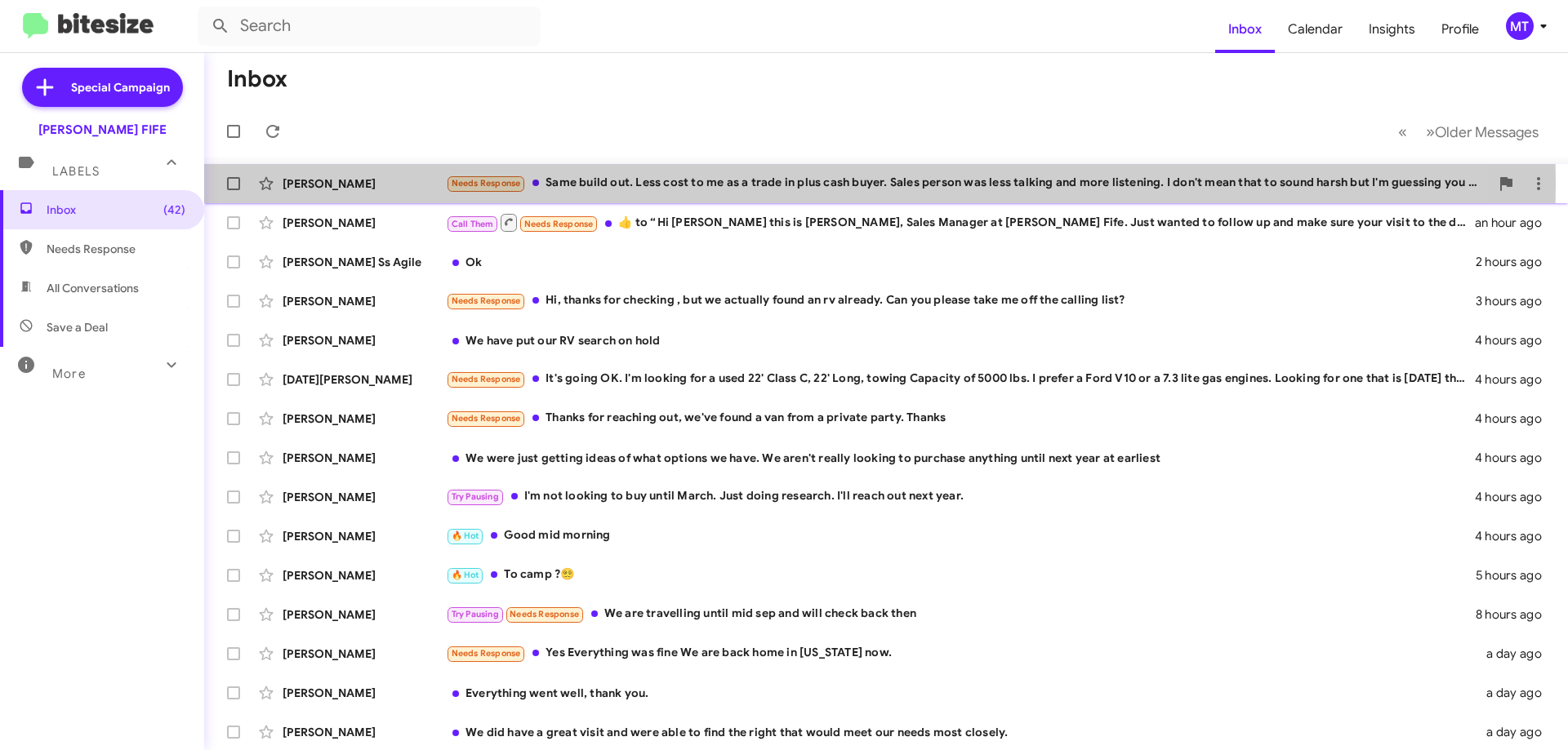
click at [588, 184] on div "Needs Response Same build out. Less cost to me as a trade in plus cash buyer. S…" at bounding box center [967, 183] width 1044 height 19
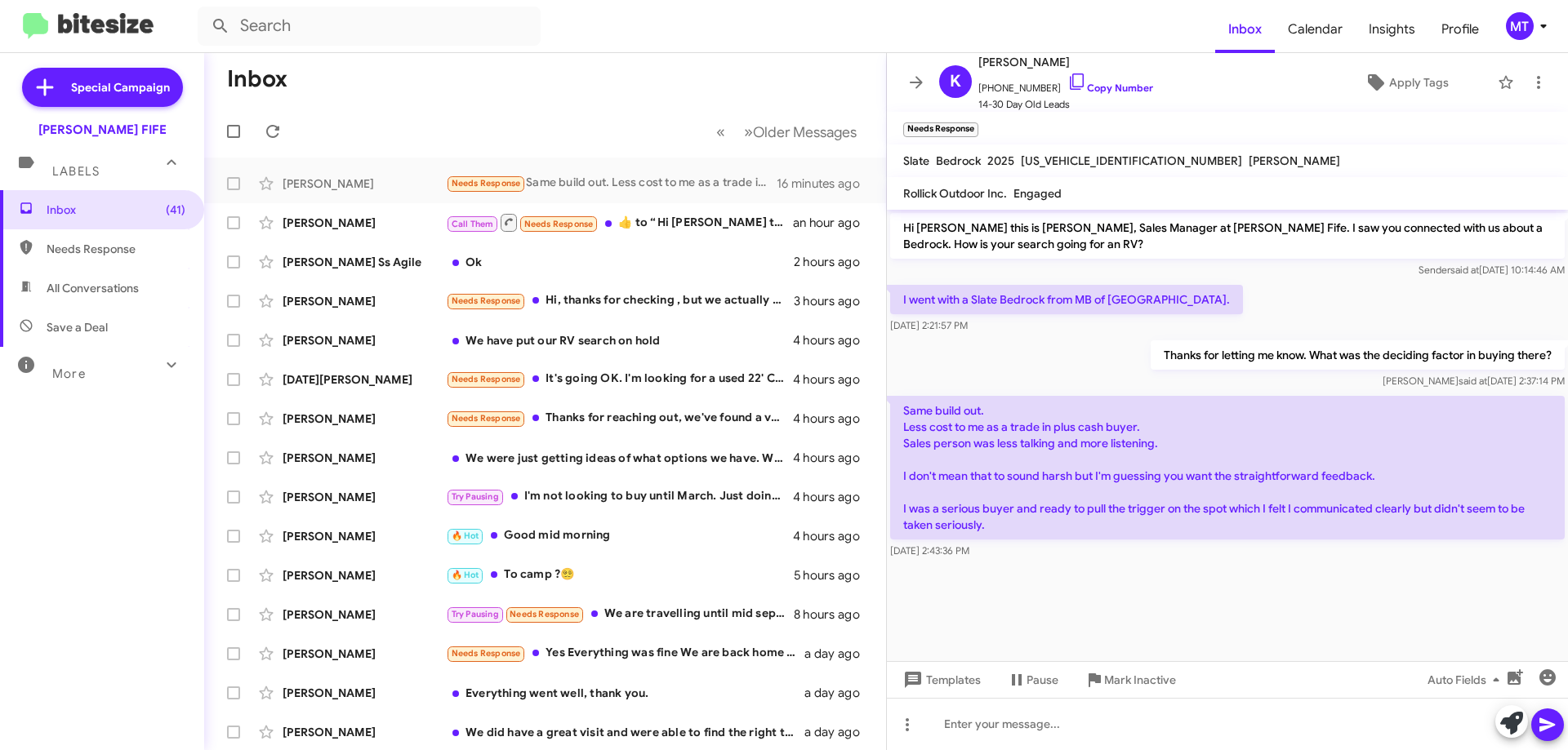
click at [1238, 613] on cdk-virtual-scroll-viewport "Hi [PERSON_NAME] this is [PERSON_NAME], Sales Manager at [PERSON_NAME] Fife. I …" at bounding box center [1227, 436] width 681 height 452
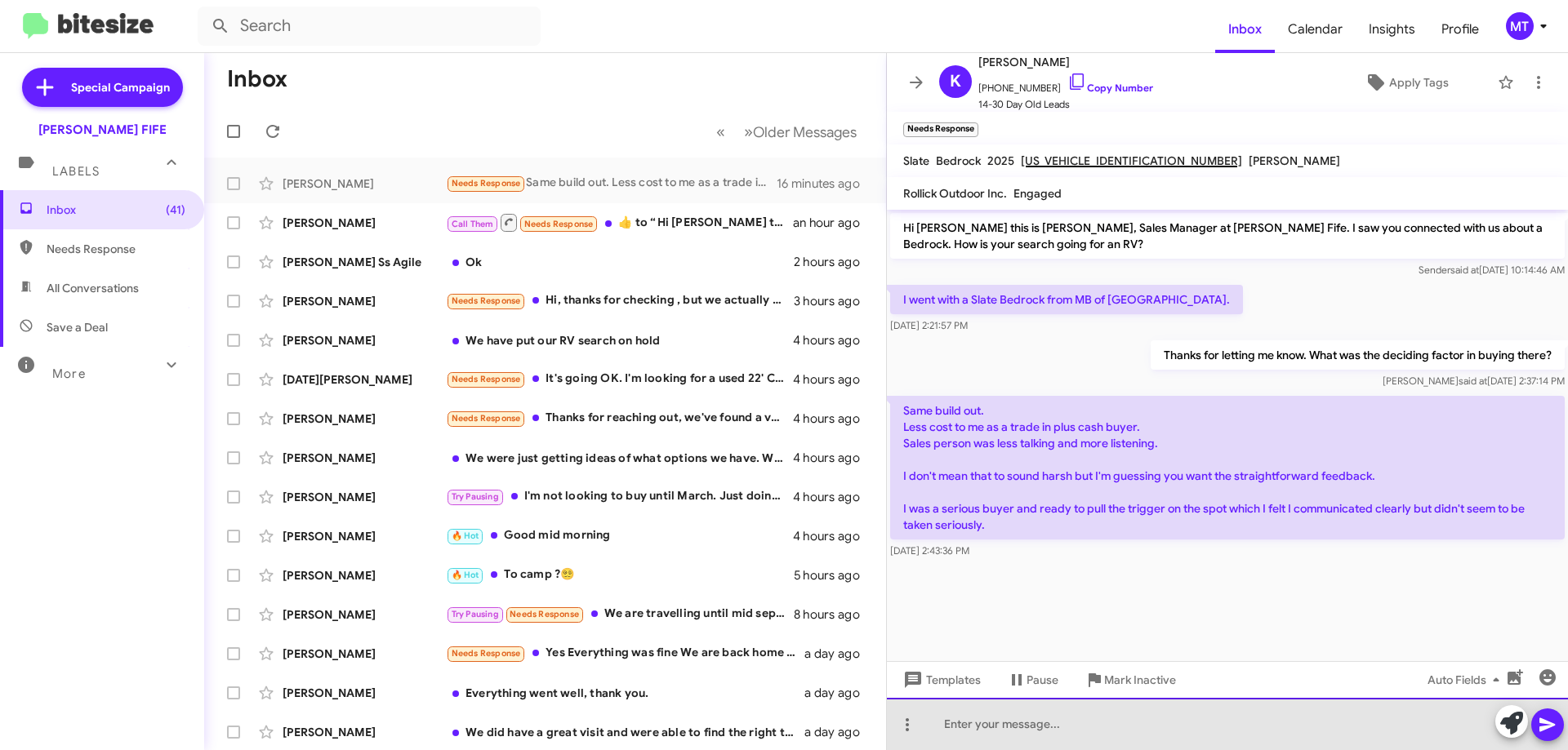
click at [1014, 723] on div at bounding box center [1227, 724] width 681 height 52
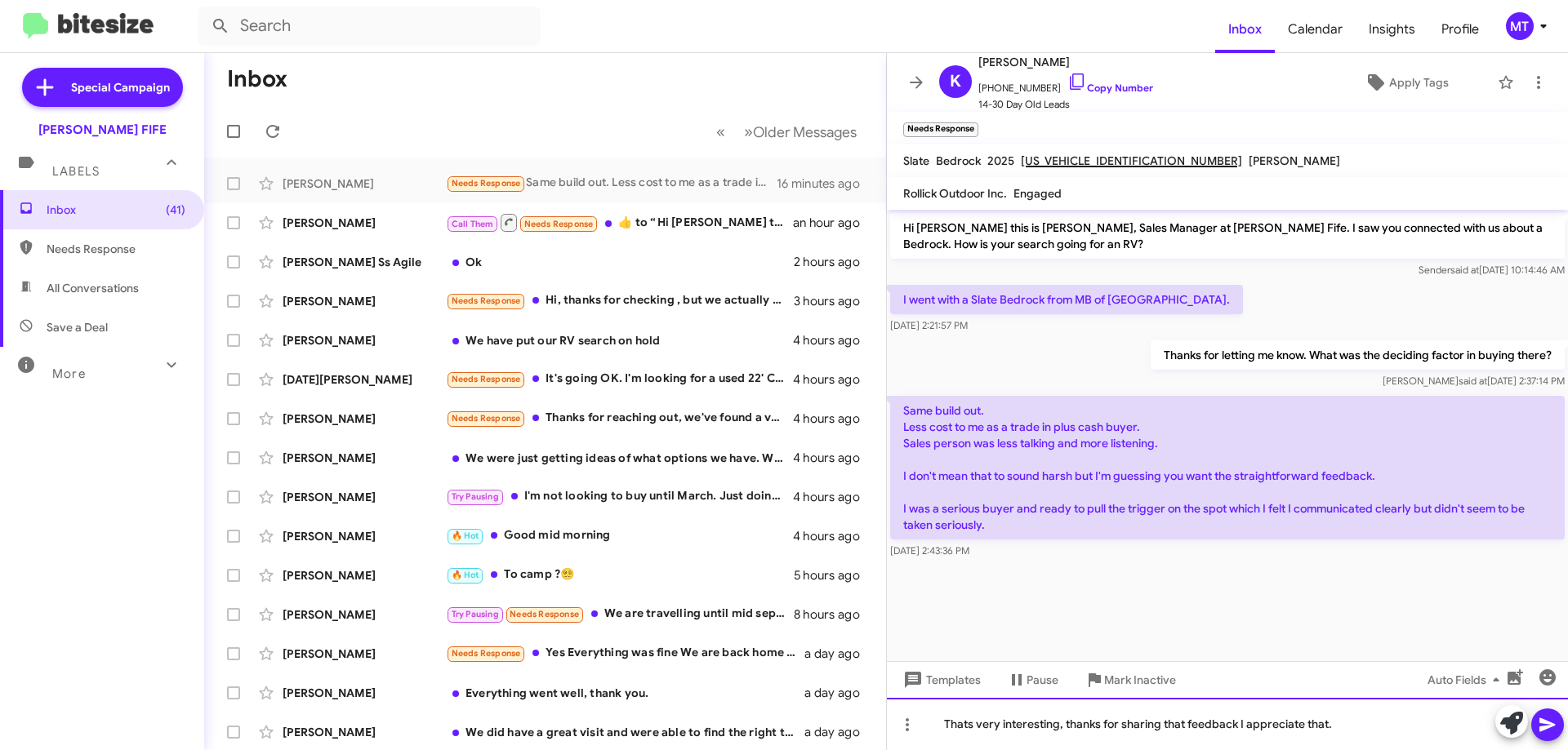
click at [1371, 725] on div "Thats very interesting, thanks for sharing that feedback I appreciate that." at bounding box center [1227, 724] width 681 height 52
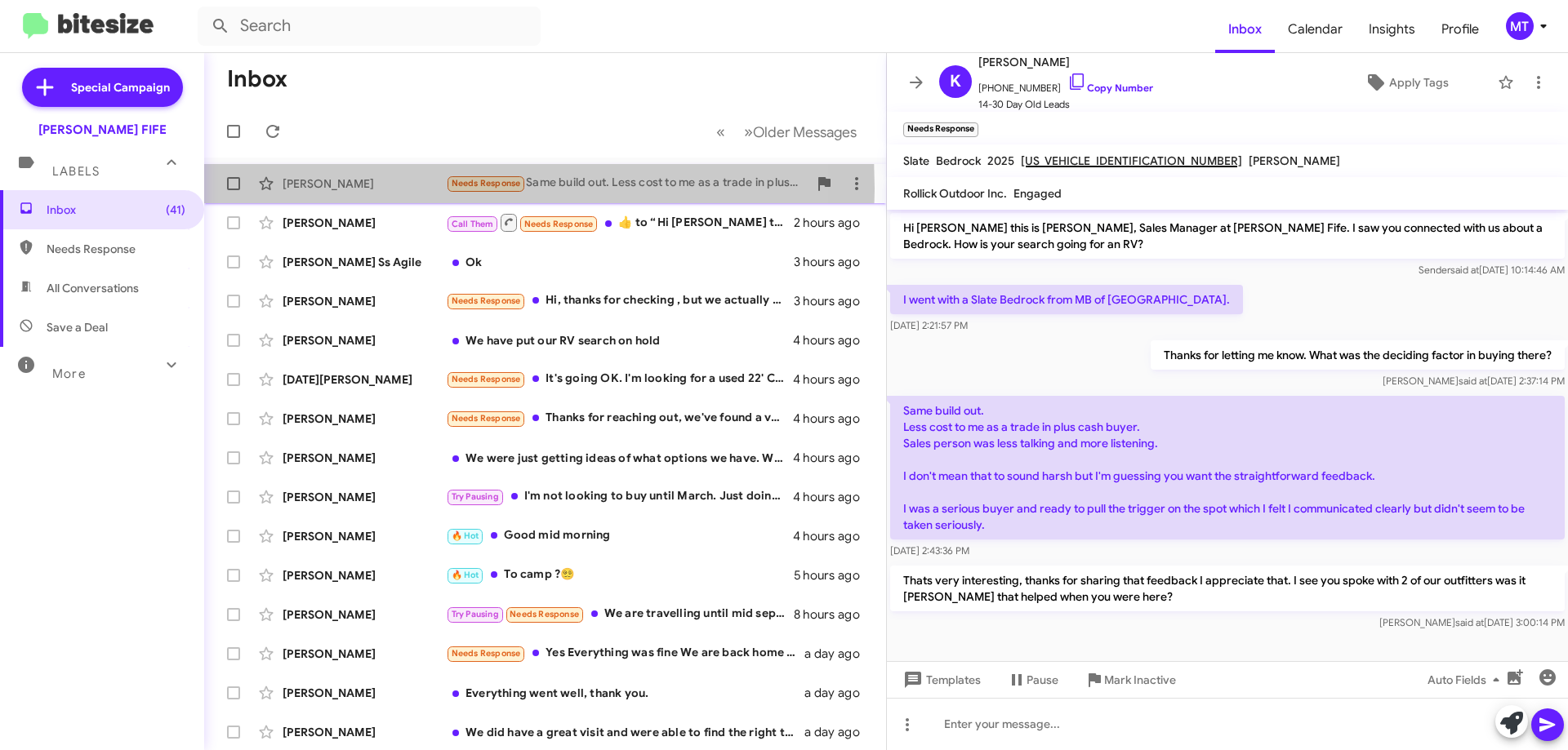
click at [332, 189] on div "[PERSON_NAME]" at bounding box center [365, 183] width 163 height 16
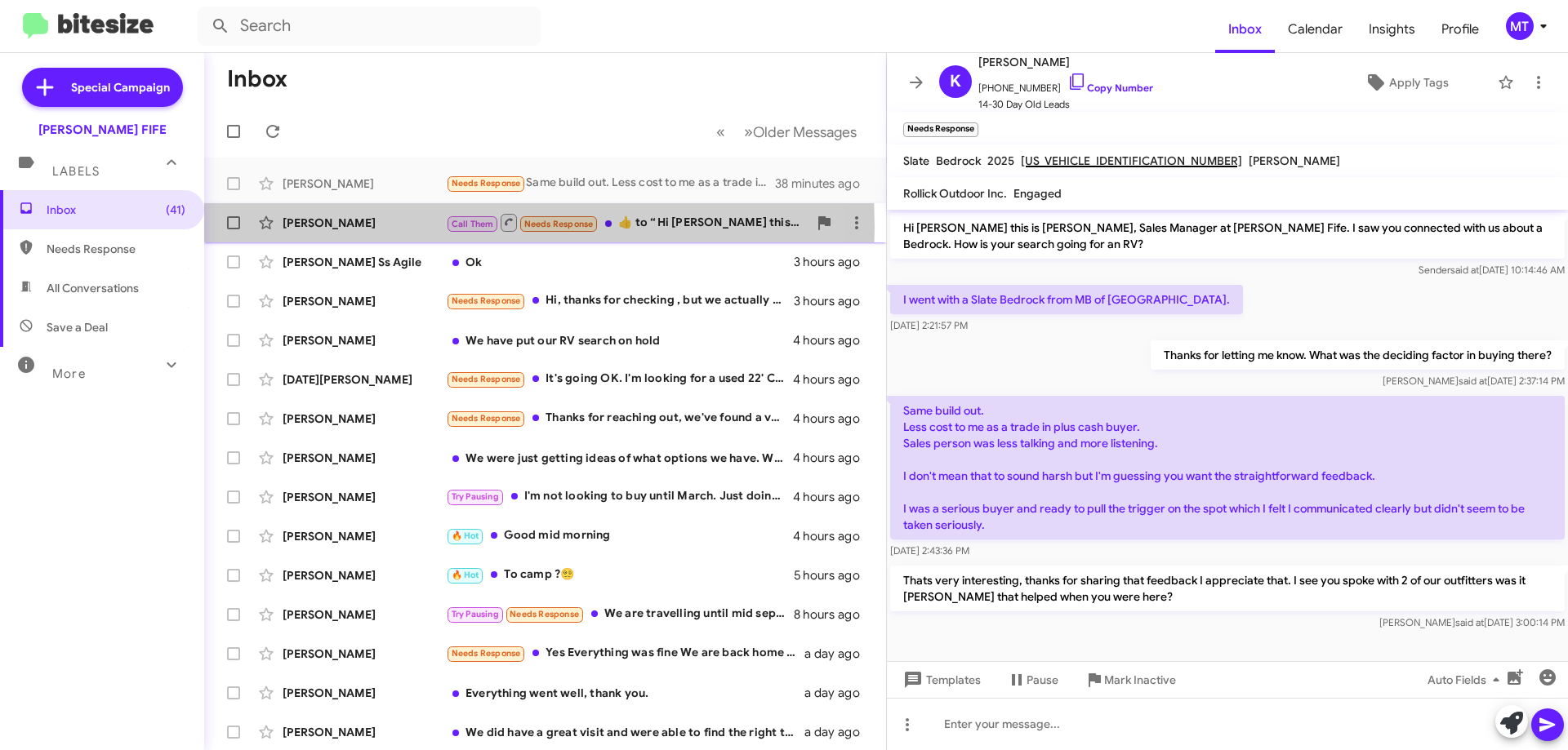
click at [340, 227] on div "[PERSON_NAME]" at bounding box center [365, 223] width 163 height 16
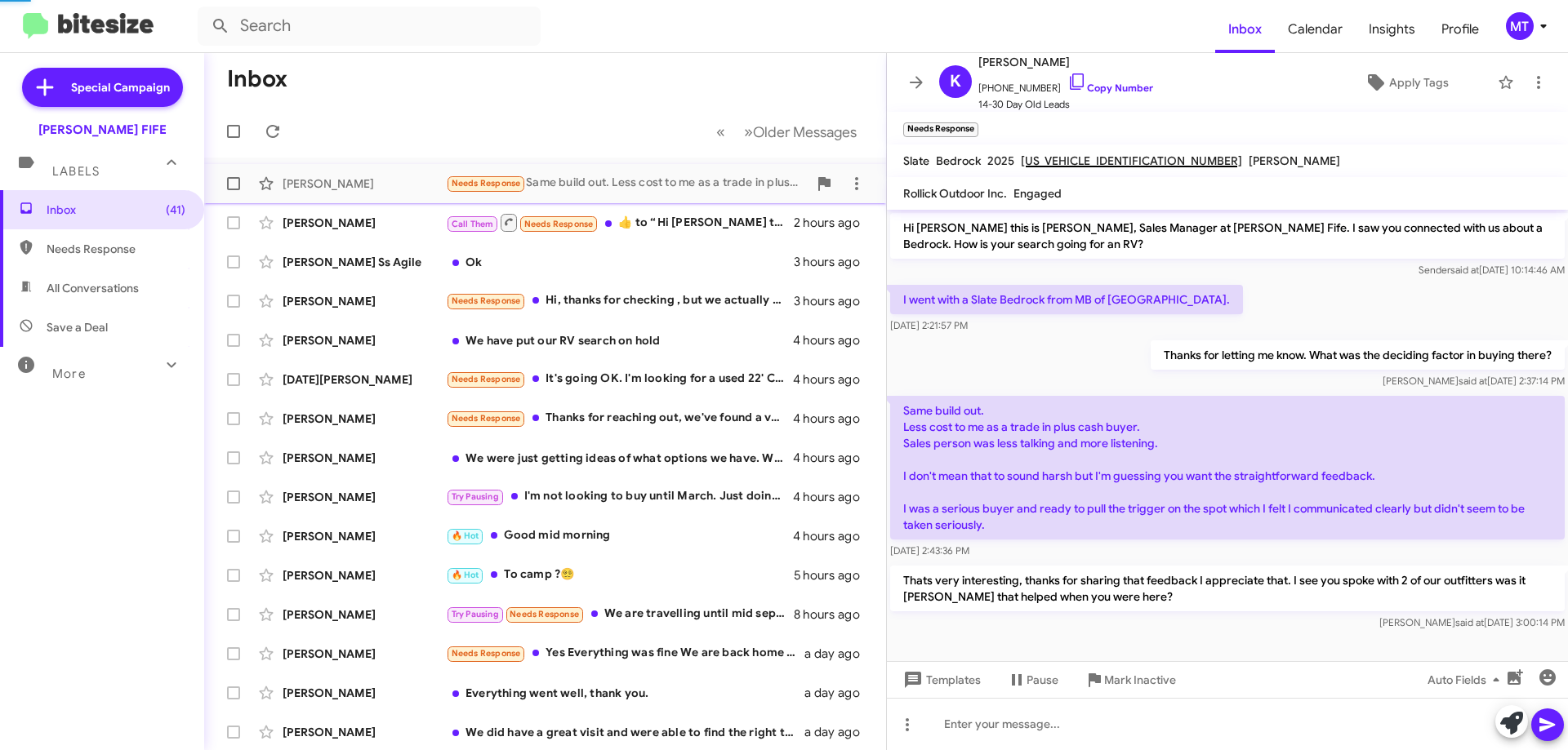
click at [331, 182] on div "[PERSON_NAME]" at bounding box center [365, 183] width 163 height 16
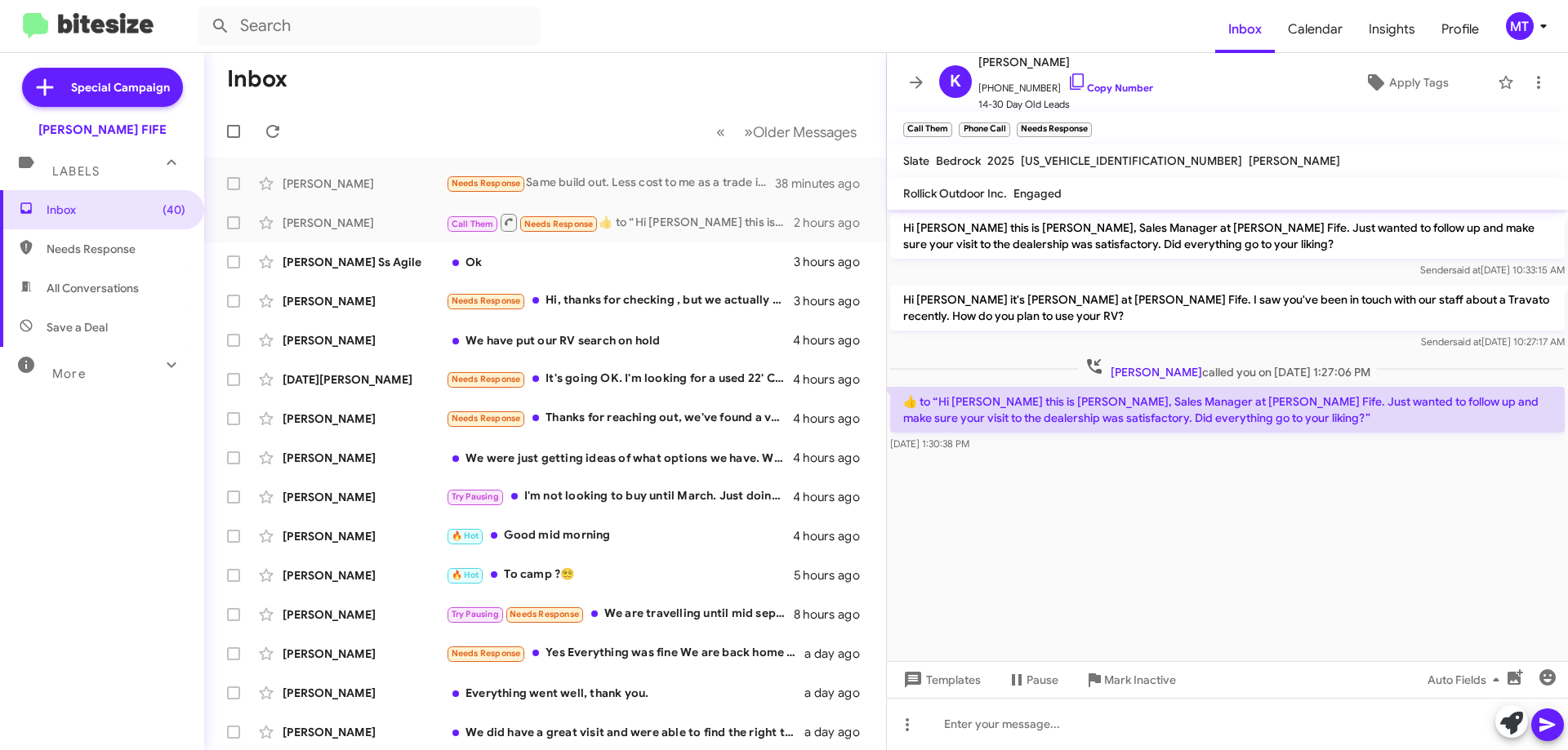
click at [1219, 506] on cdk-virtual-scroll-viewport "Hi [PERSON_NAME] this is [PERSON_NAME], Sales Manager at [PERSON_NAME] Fife. Ju…" at bounding box center [1227, 436] width 681 height 452
click at [339, 191] on div "[PERSON_NAME]" at bounding box center [365, 183] width 163 height 16
click at [1158, 548] on cdk-virtual-scroll-viewport "Hi [PERSON_NAME] this is [PERSON_NAME], Sales Manager at [PERSON_NAME] Fife. Ju…" at bounding box center [1227, 436] width 681 height 452
click at [92, 254] on span "Needs Response" at bounding box center [116, 249] width 139 height 16
type input "in:needs-response"
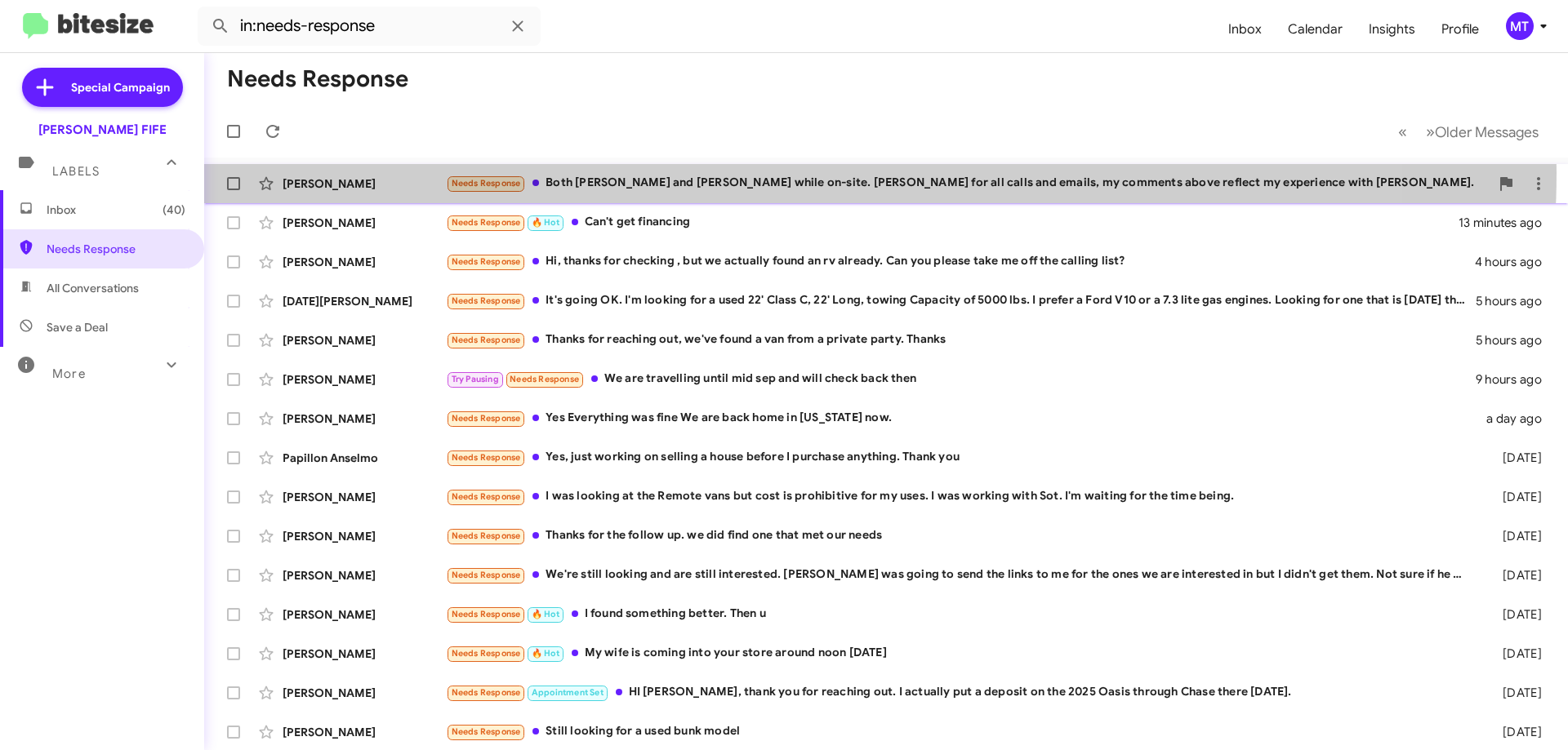
click at [753, 172] on div "[PERSON_NAME] Needs Response Both [PERSON_NAME] and [PERSON_NAME] while on-site…" at bounding box center [885, 183] width 1337 height 32
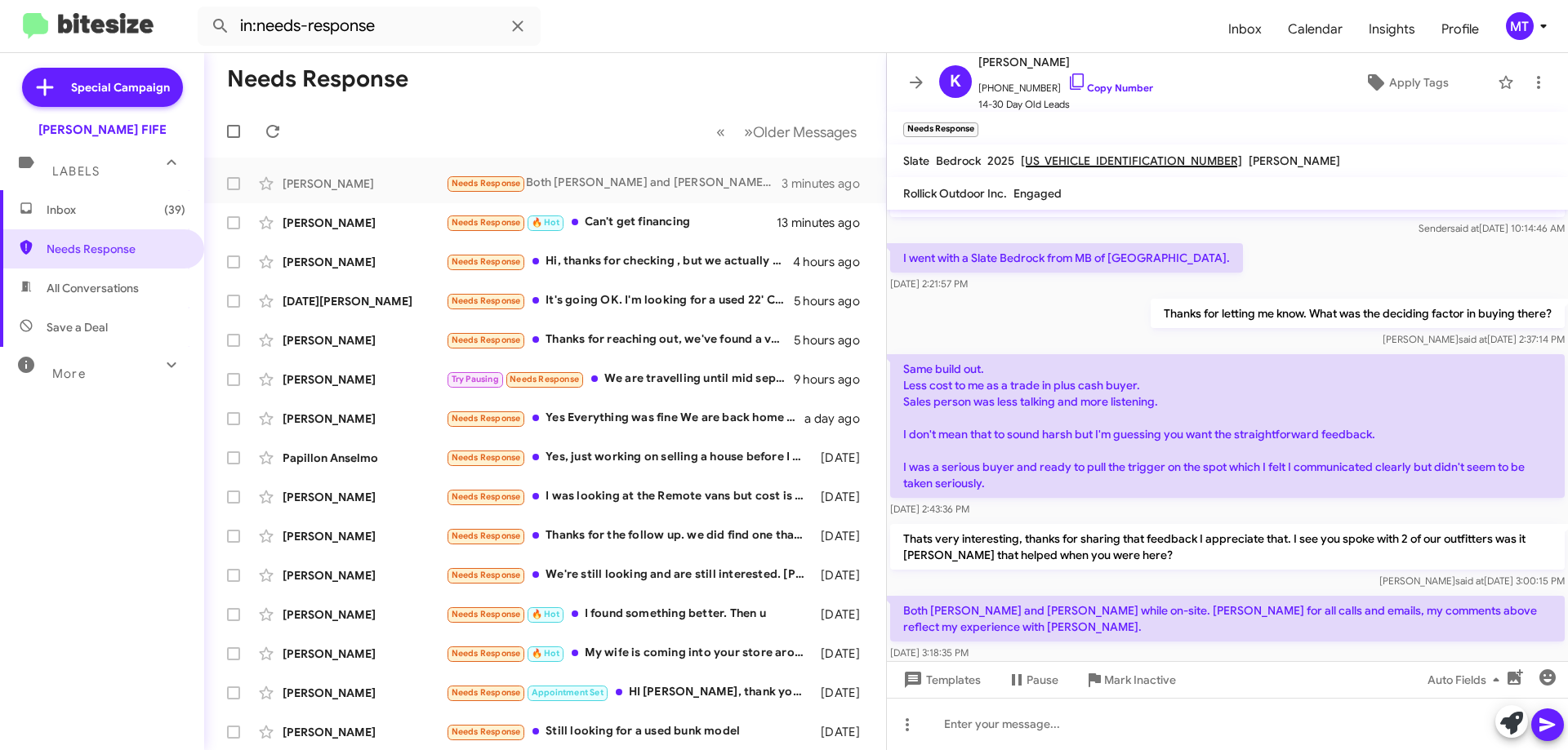
scroll to position [53, 0]
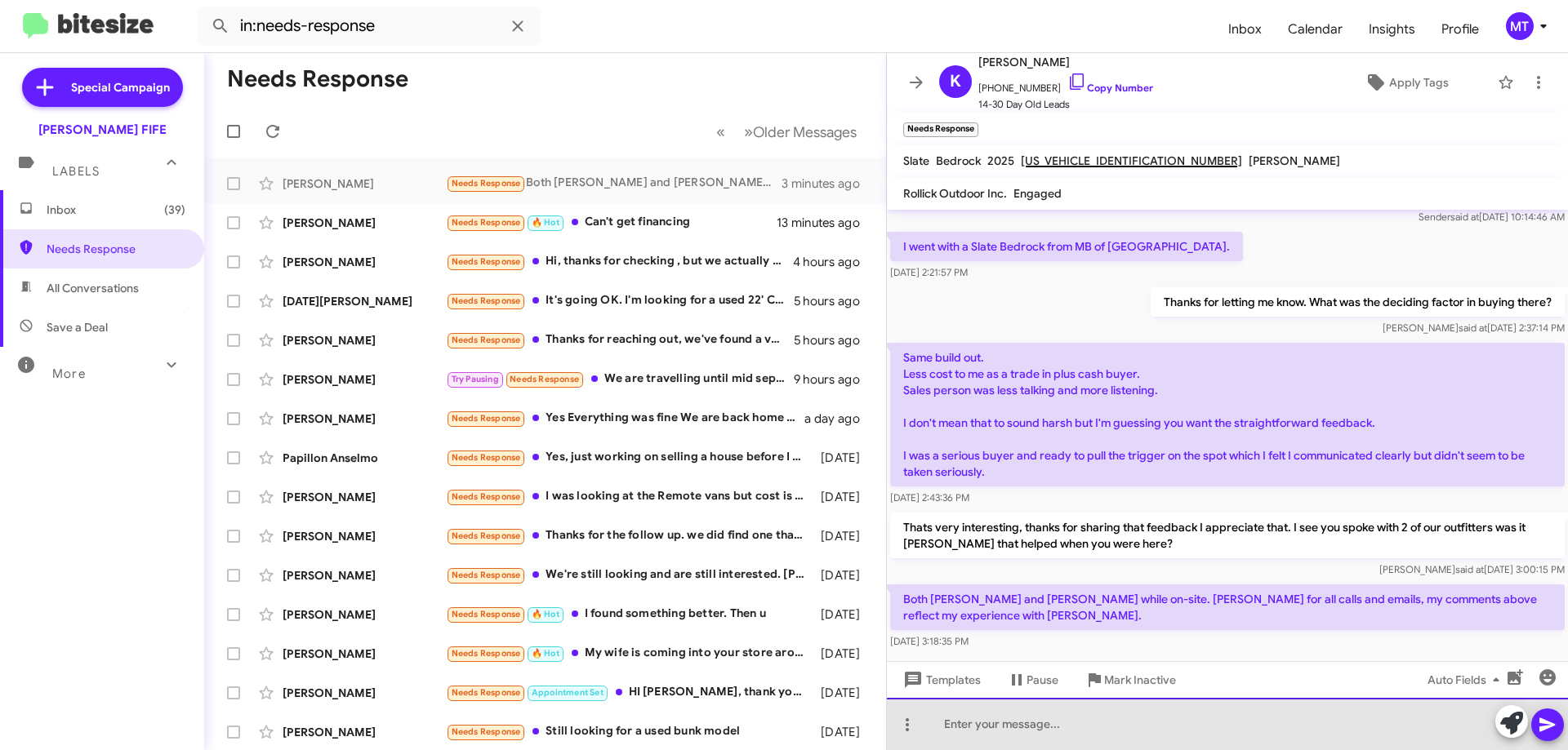
click at [1034, 723] on div at bounding box center [1227, 724] width 681 height 52
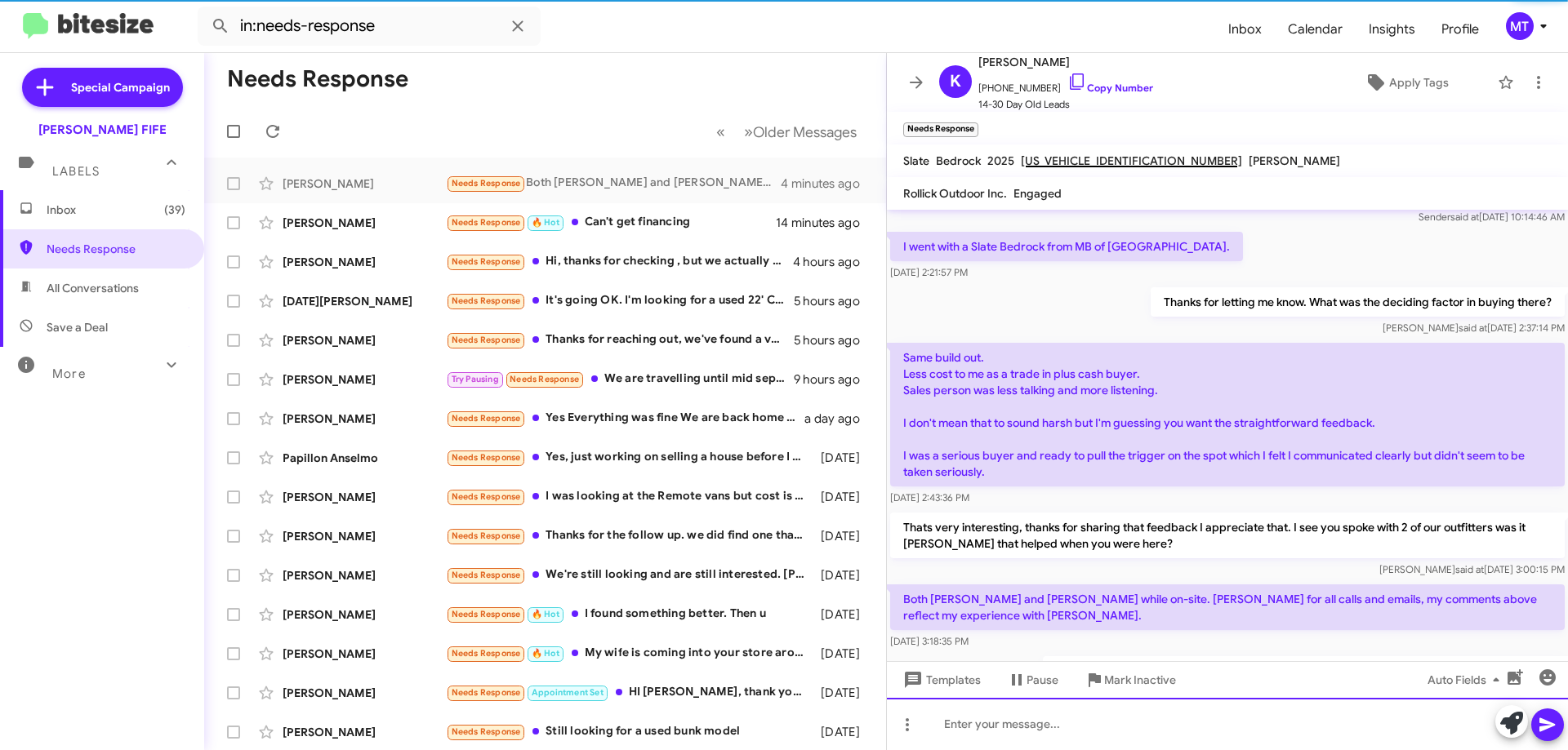
scroll to position [112, 0]
